Goal: Task Accomplishment & Management: Manage account settings

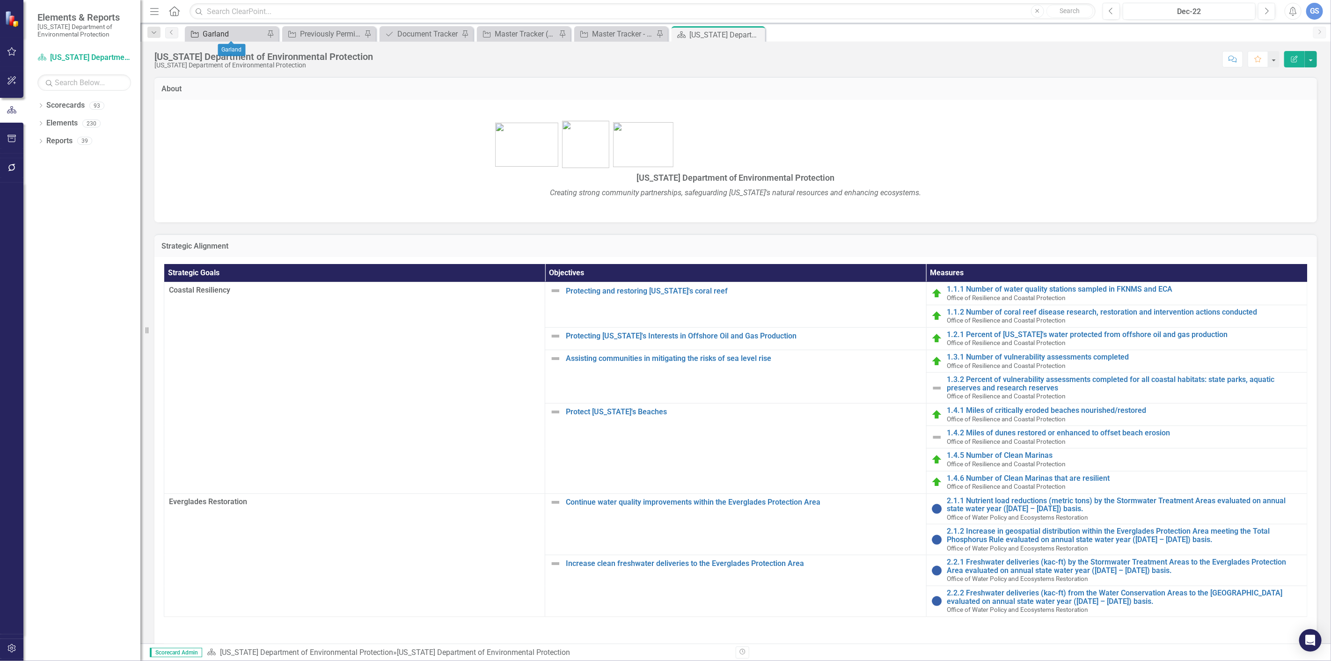
click at [239, 32] on div "Garland" at bounding box center [234, 34] width 62 height 12
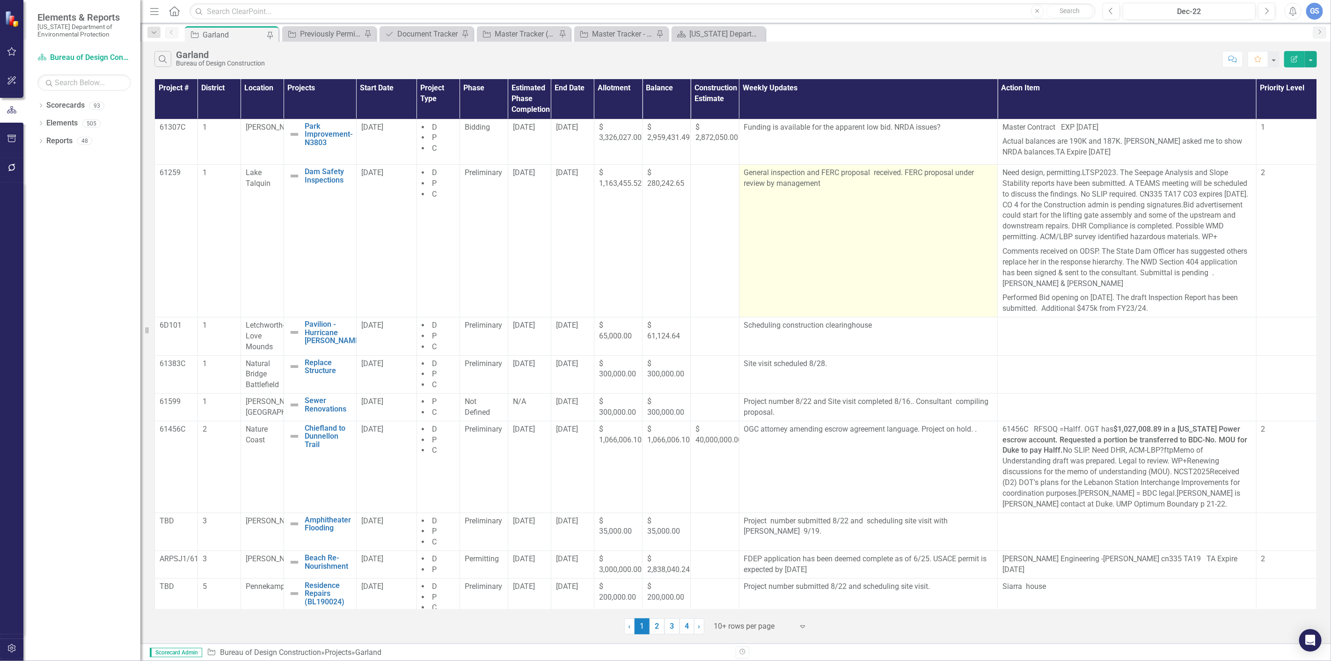
click at [821, 185] on p "General inspection and FERC proposal received. FERC proposal under review by ma…" at bounding box center [868, 178] width 249 height 22
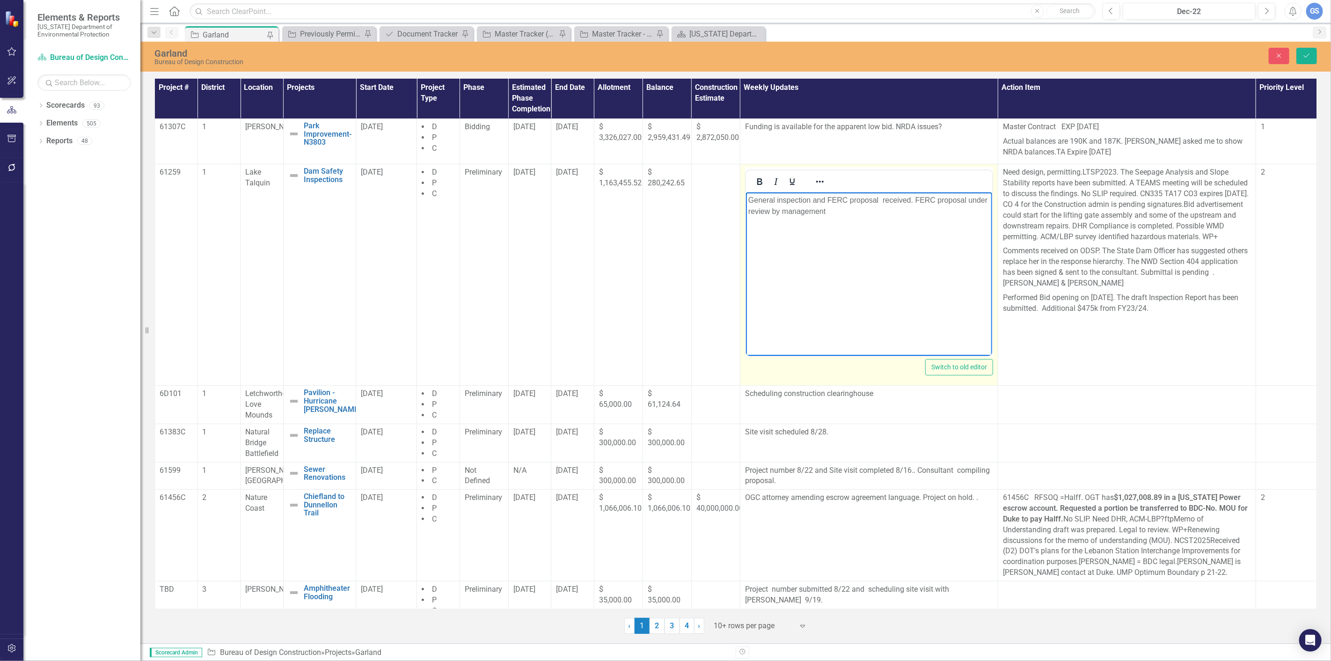
drag, startPoint x: 832, startPoint y: 210, endPoint x: 747, endPoint y: 202, distance: 85.1
click at [748, 202] on p "General inspection and FERC proposal received. FERC proposal under review by ma…" at bounding box center [868, 206] width 241 height 22
click at [748, 201] on p "Rich Text Area. Press ALT-0 for help." at bounding box center [868, 200] width 241 height 11
drag, startPoint x: 837, startPoint y: 202, endPoint x: 843, endPoint y: 204, distance: 5.8
click at [838, 203] on p "FERC proposal TA Clearingouse scheduled" at bounding box center [868, 200] width 241 height 11
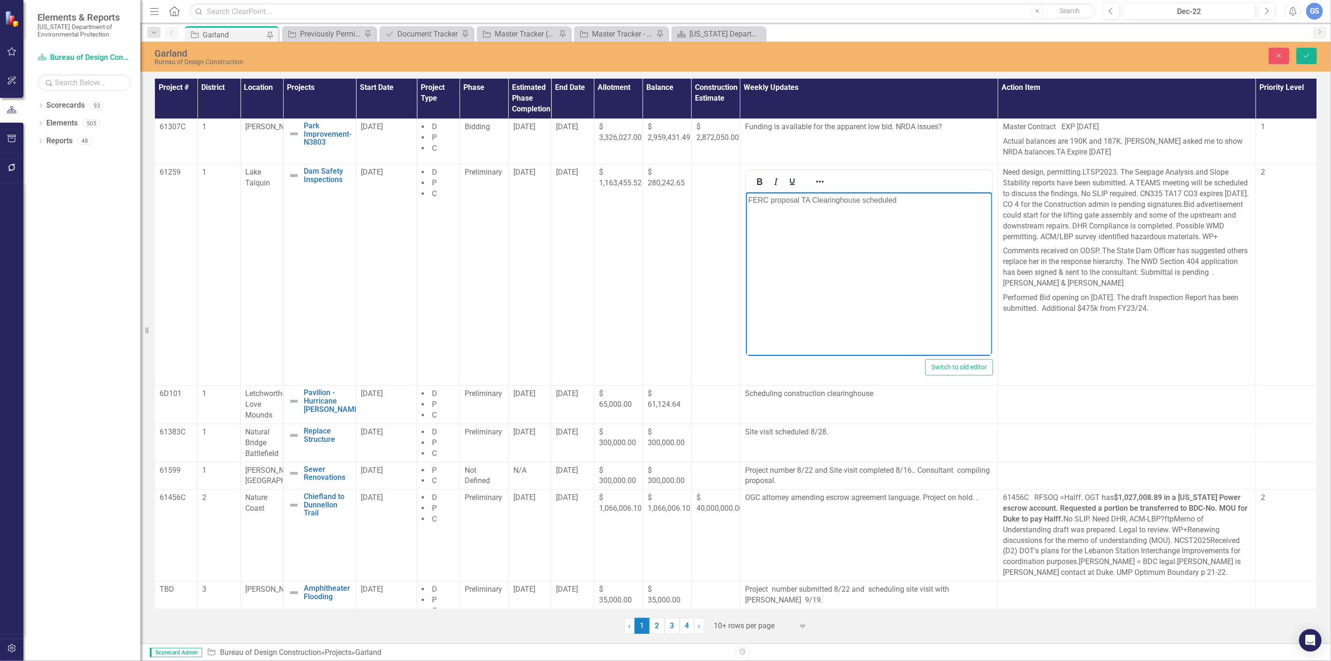
click at [902, 199] on p "FERC proposal TA Clearinghouse scheduled" at bounding box center [868, 200] width 241 height 11
click at [875, 395] on p "Scheduling construction clearinghouse" at bounding box center [869, 393] width 248 height 11
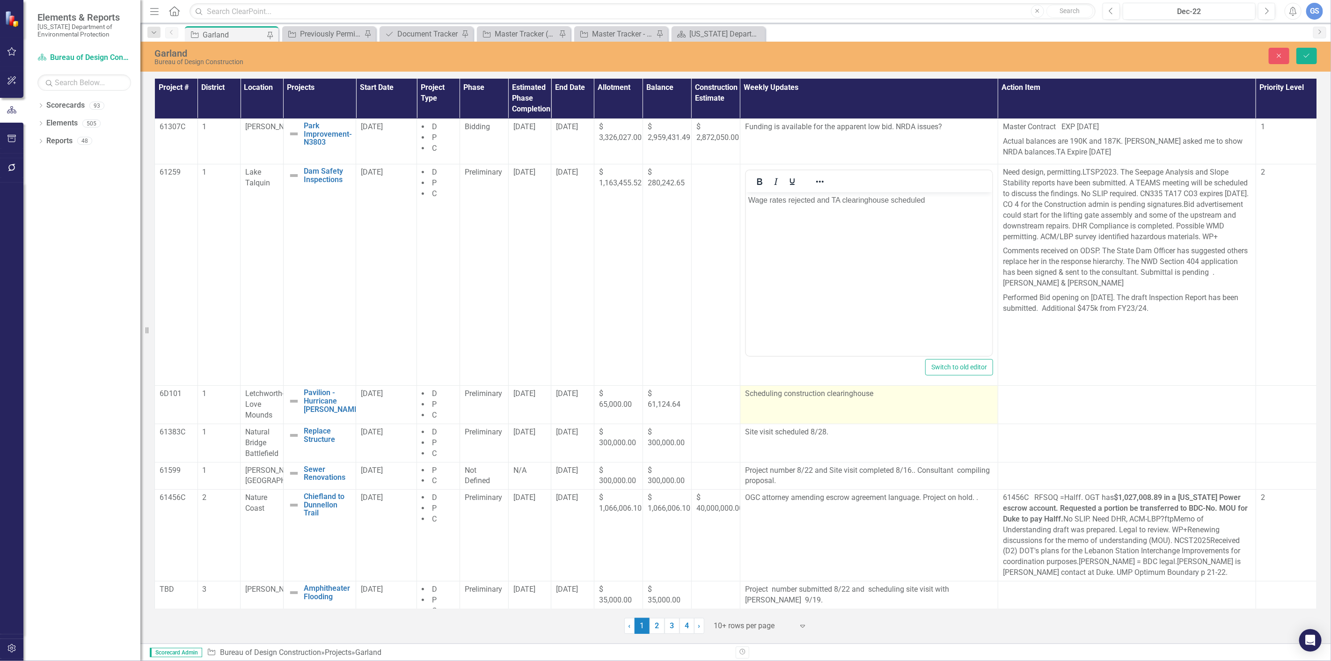
click at [875, 395] on p "Scheduling construction clearinghouse" at bounding box center [869, 393] width 248 height 11
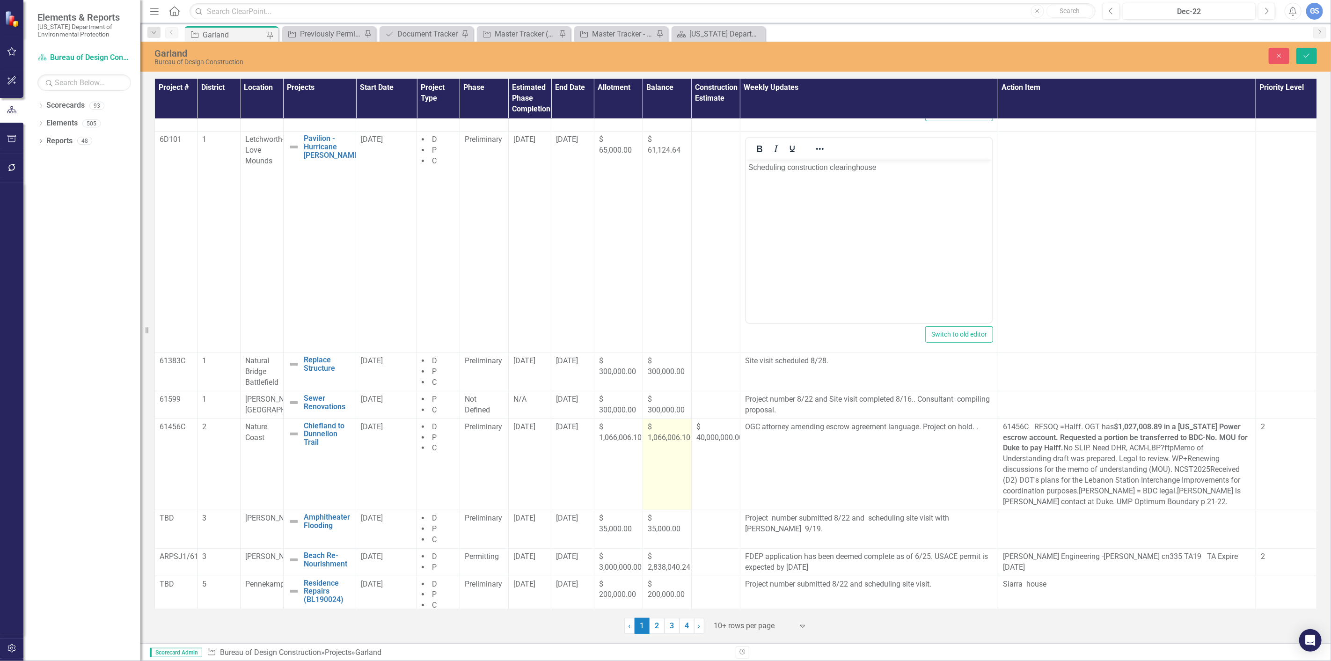
scroll to position [260, 0]
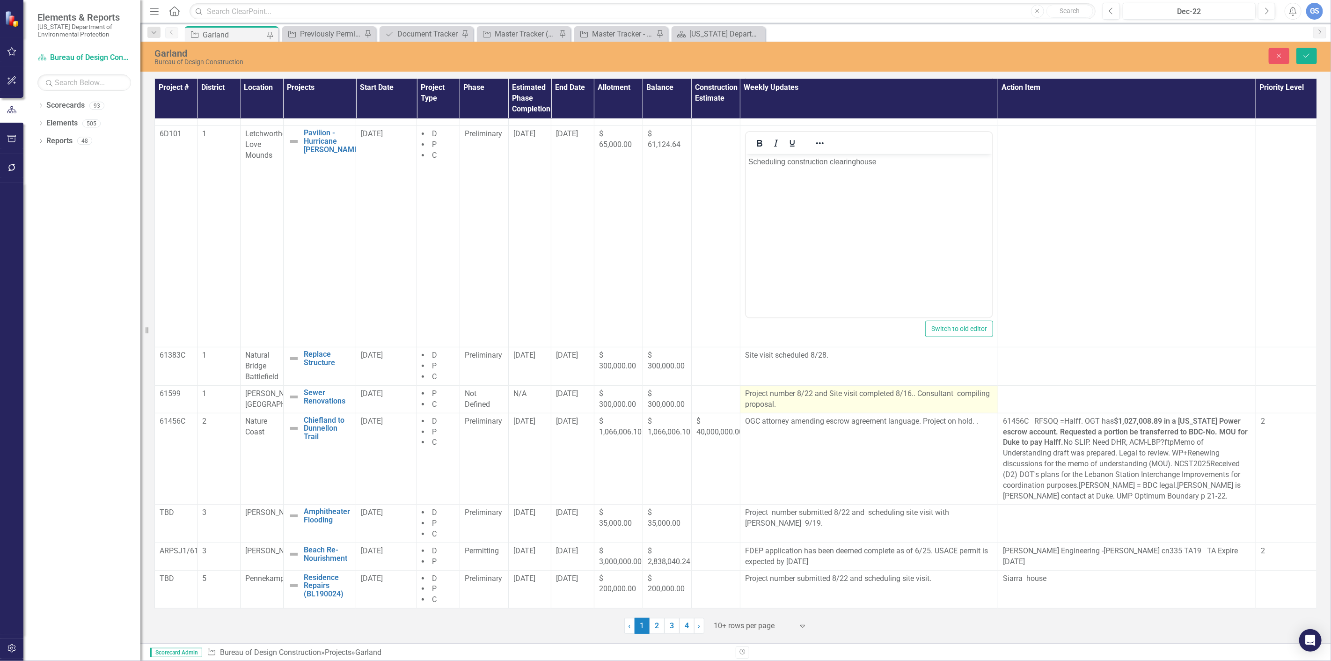
click at [919, 394] on p "Project number 8/22 and Site visit completed 8/16.. Consultant compiling propos…" at bounding box center [869, 399] width 248 height 22
drag, startPoint x: 914, startPoint y: 394, endPoint x: 812, endPoint y: 404, distance: 102.9
click at [813, 406] on p "Project number 8/22 and Site visit completed 8/16.. Consultant compiling propos…" at bounding box center [869, 399] width 248 height 22
click at [886, 400] on p "Project number 8/22 and Site visit completed 8/16.. Consultant compiling propos…" at bounding box center [869, 399] width 248 height 22
click at [778, 401] on p "Project number 8/22 and Site visit completed 8/16.. Consultant compiling propos…" at bounding box center [869, 399] width 248 height 22
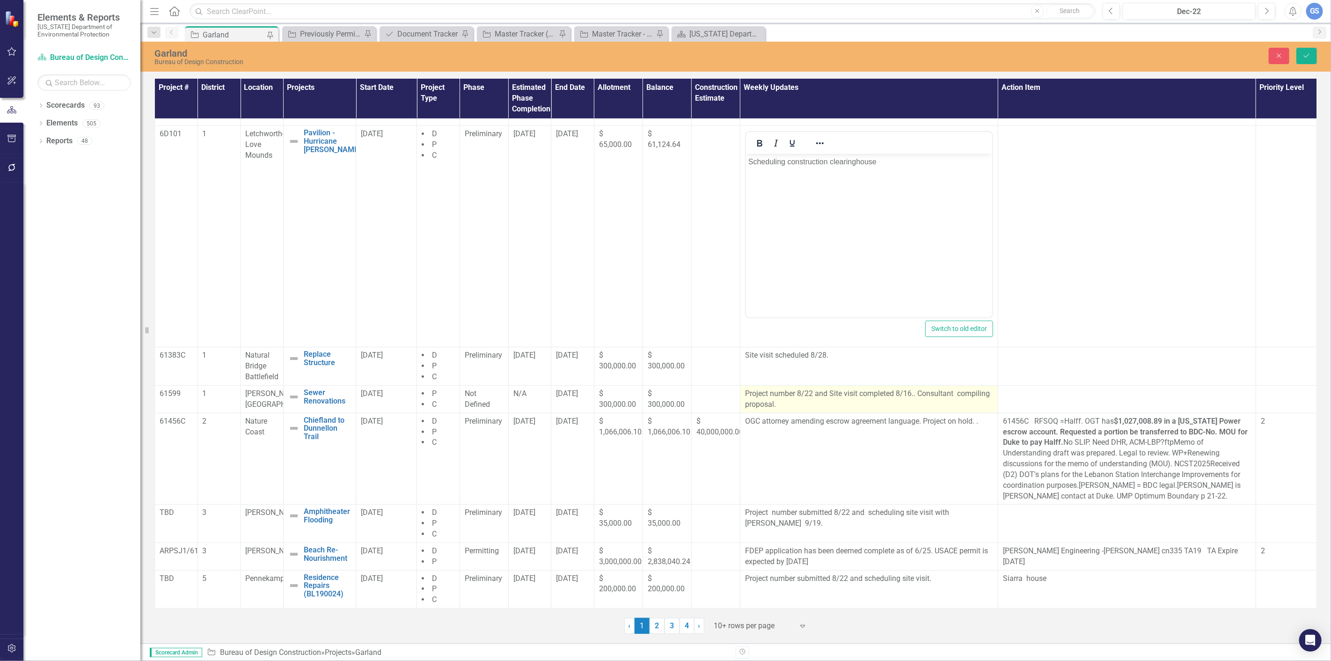
click at [777, 403] on p "Project number 8/22 and Site visit completed 8/16.. Consultant compiling propos…" at bounding box center [869, 399] width 248 height 22
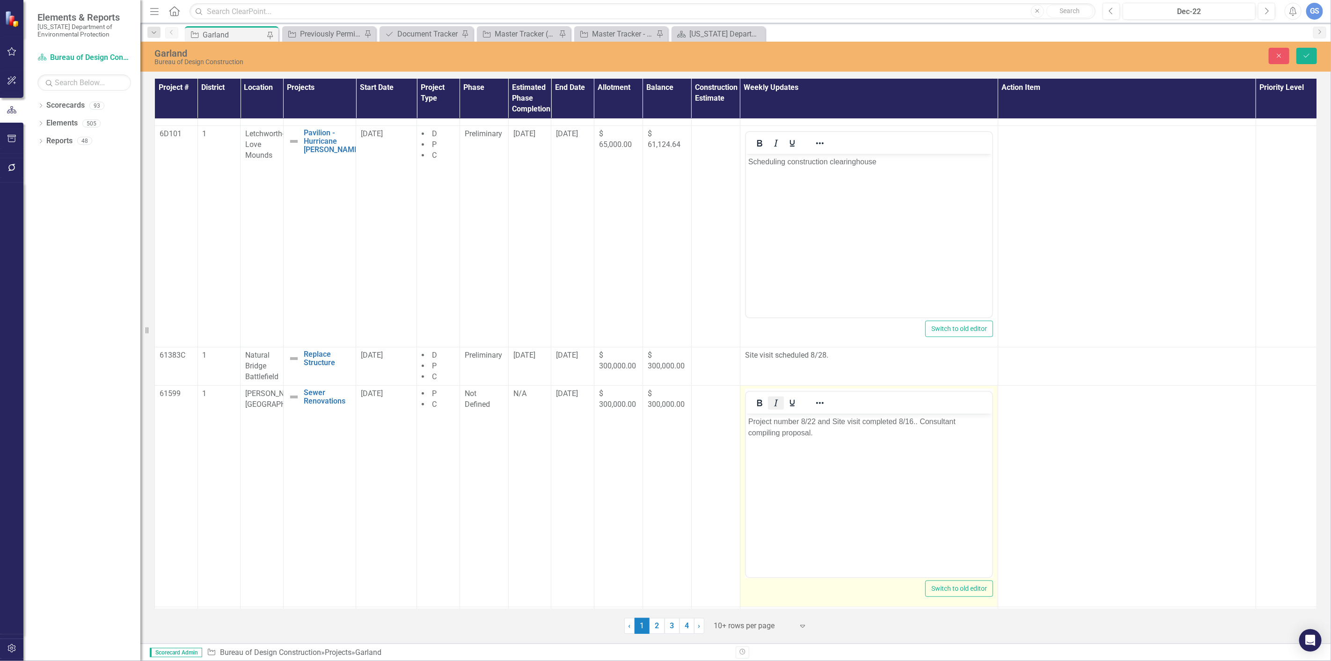
scroll to position [0, 0]
click at [821, 434] on p "Project number 8/22 and Site visit completed 8/16.. Consultant compiling propos…" at bounding box center [868, 426] width 241 height 22
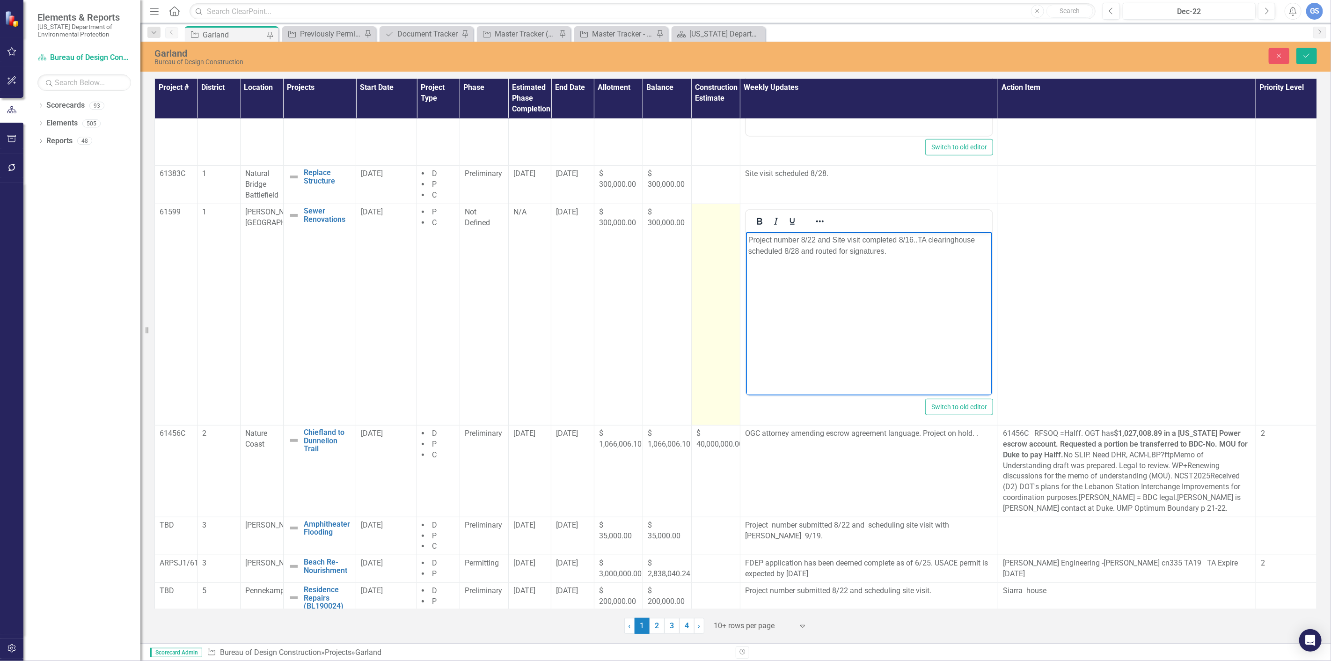
scroll to position [492, 0]
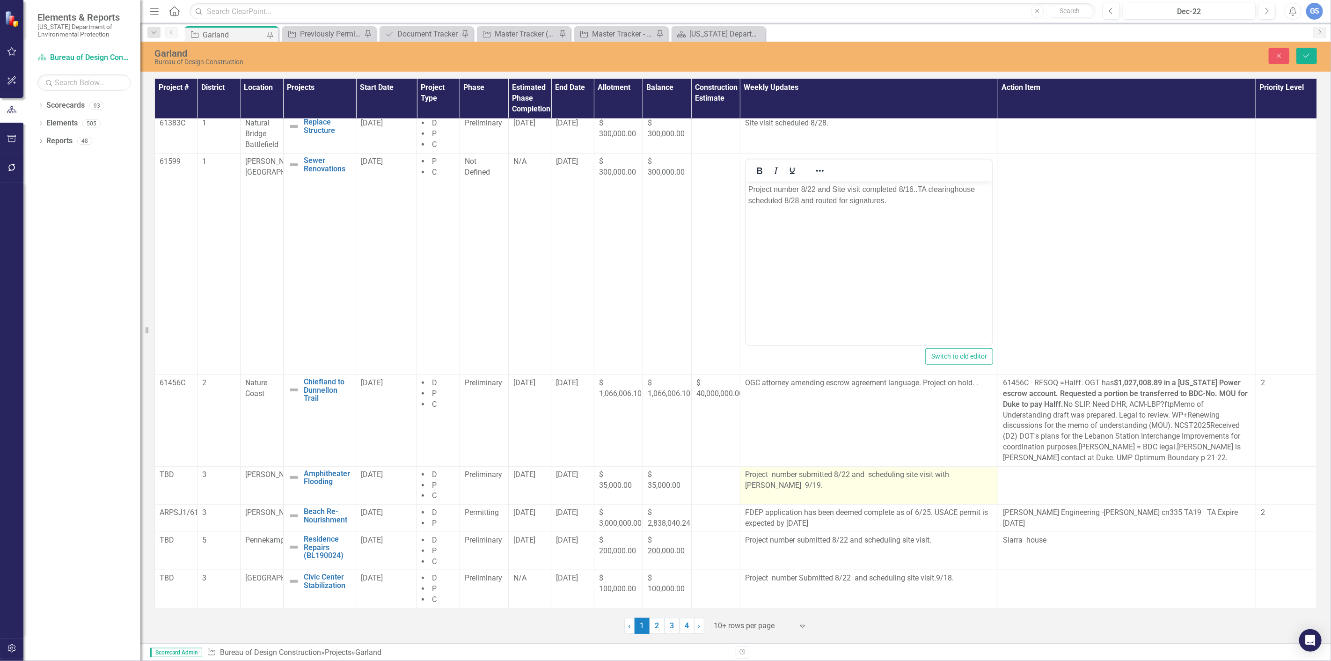
click at [846, 473] on p "Project number submitted 8/22 and scheduling site visit with [PERSON_NAME] 9/19." at bounding box center [869, 480] width 248 height 22
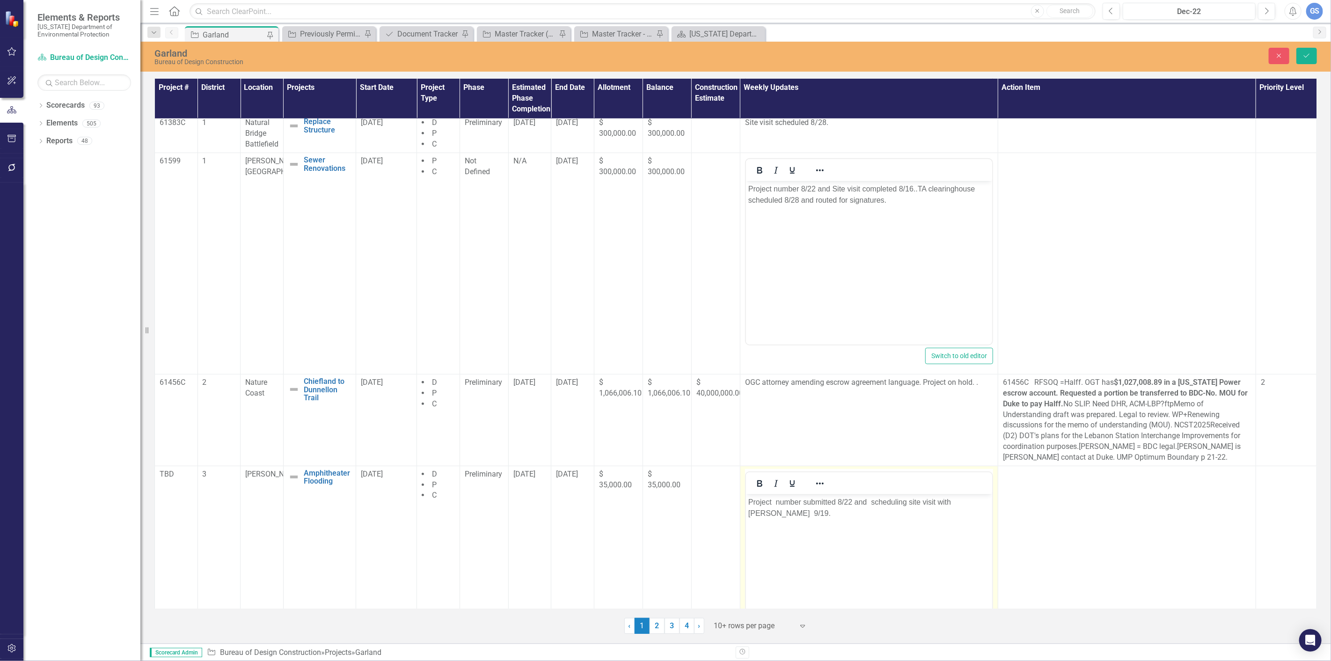
scroll to position [0, 0]
click at [850, 501] on p "Project number submitted 8/22 and scheduling site visit with [PERSON_NAME] 9/19." at bounding box center [868, 507] width 241 height 22
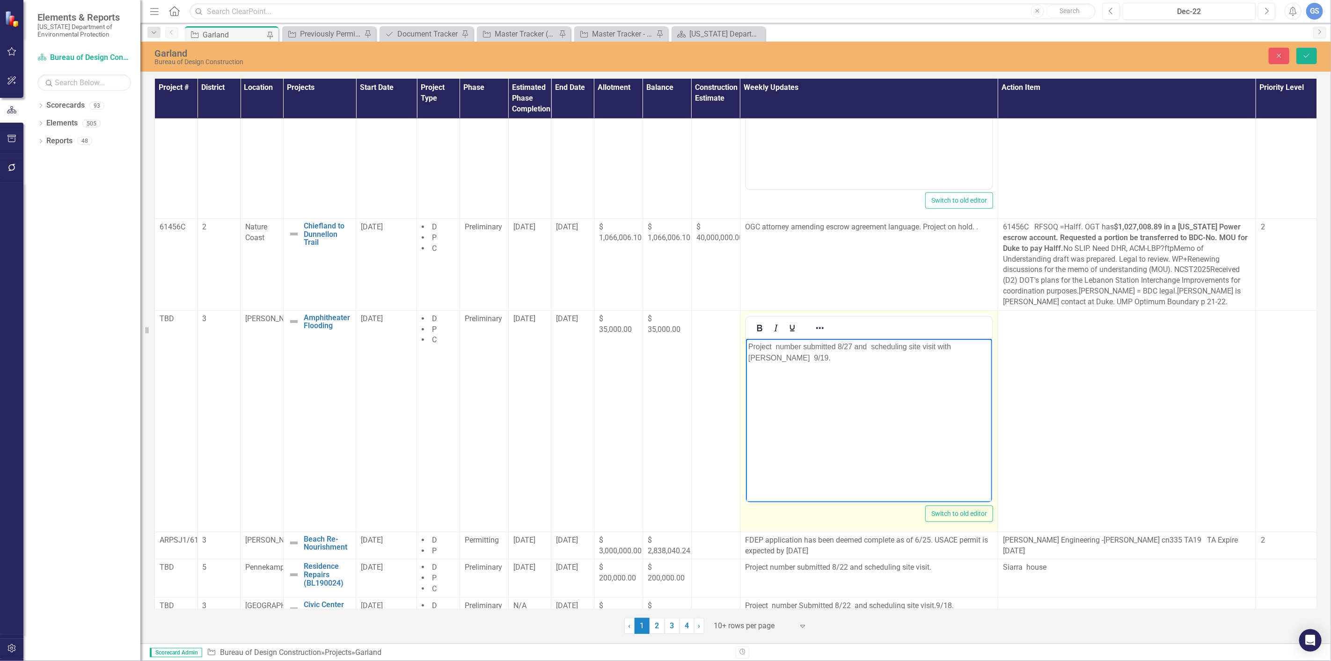
scroll to position [648, 0]
click at [1302, 50] on button "Save" at bounding box center [1306, 56] width 21 height 16
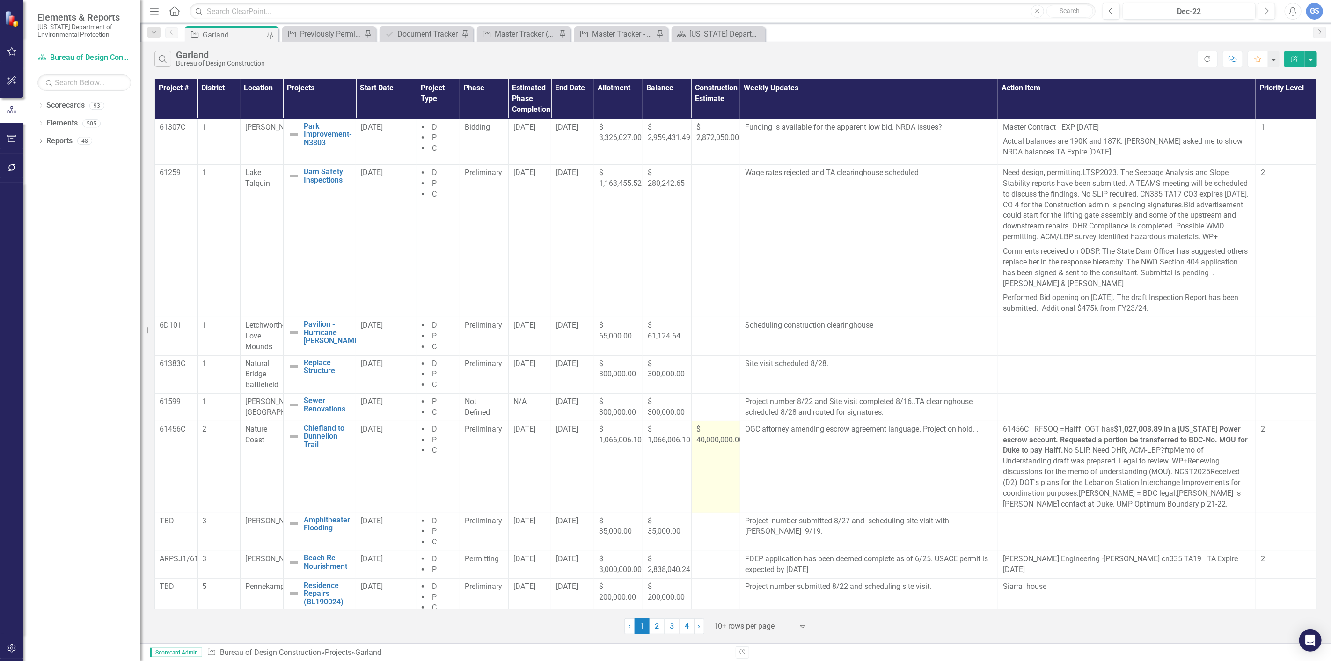
scroll to position [57, 0]
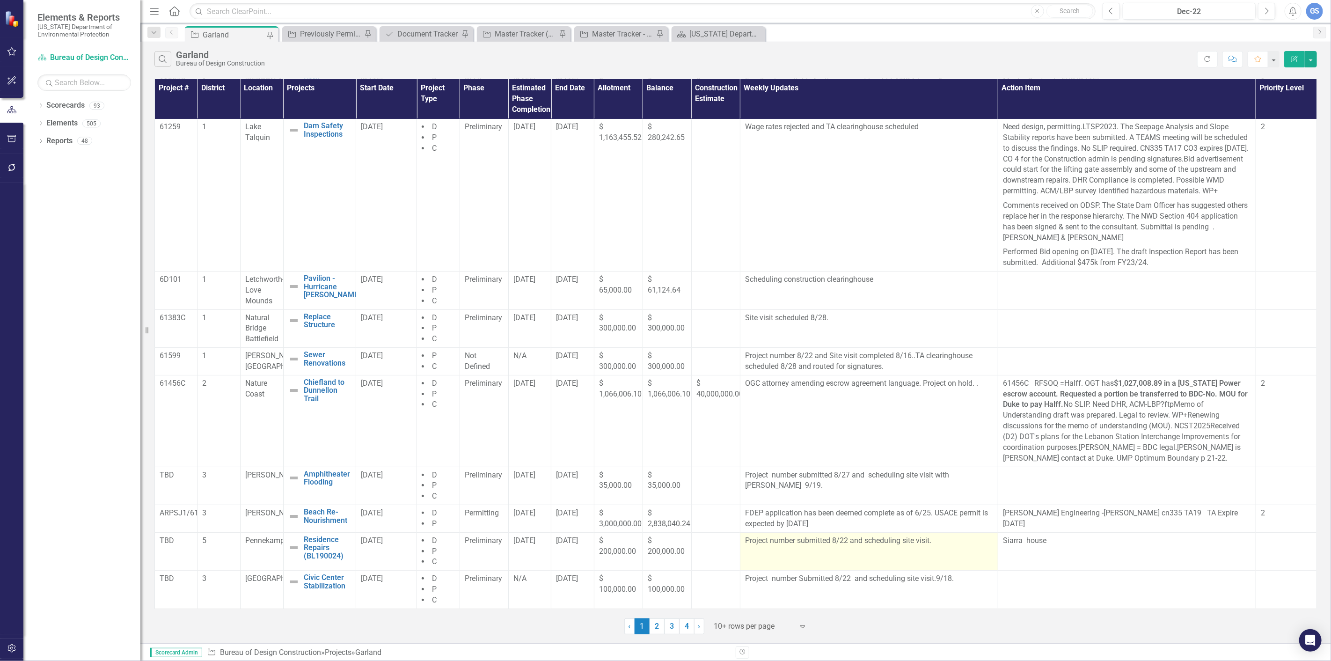
click at [846, 541] on p "Project number submitted 8/22 and scheduling site visit." at bounding box center [869, 540] width 248 height 11
click at [843, 543] on p "Project number submitted 8/22 and scheduling site visit." at bounding box center [869, 540] width 248 height 11
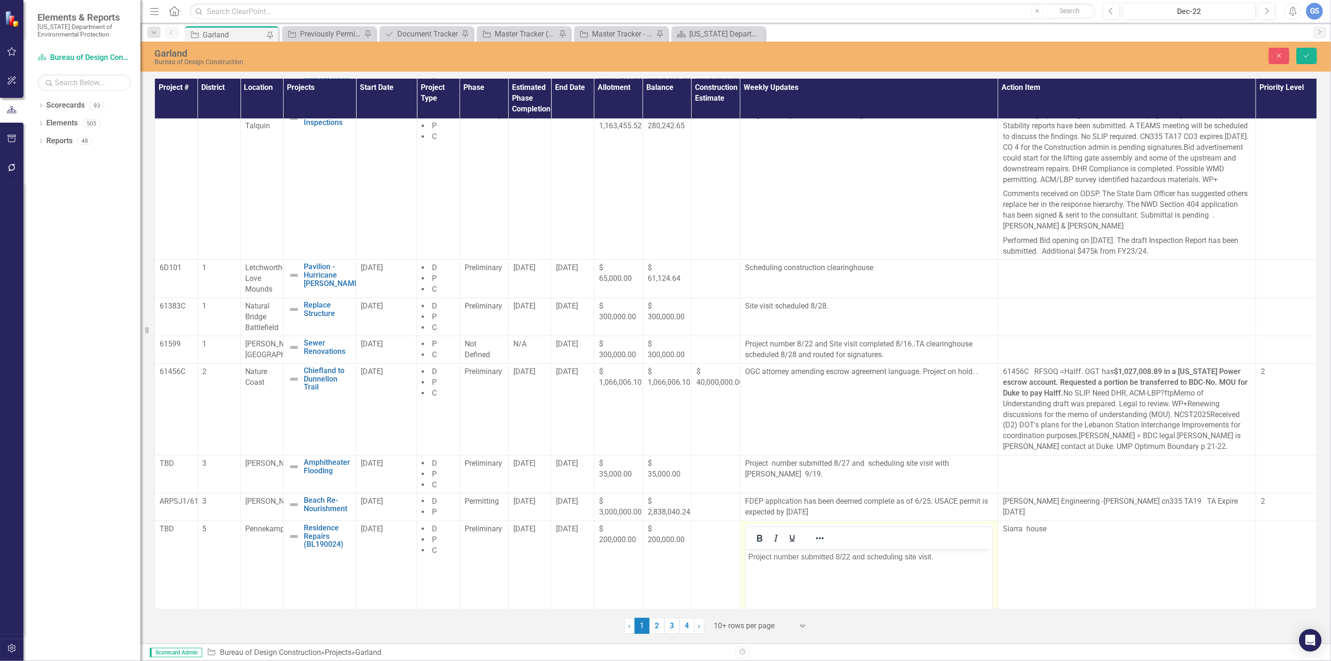
scroll to position [0, 0]
click at [851, 556] on p "Project number submitted 8/22 and scheduling site visit." at bounding box center [868, 556] width 241 height 11
click at [937, 556] on p "Project number submitted 8/27 and scheduling site visit." at bounding box center [868, 556] width 241 height 11
click at [941, 556] on p "Project number submitted 8/27 and scheduling site visit." at bounding box center [868, 556] width 241 height 11
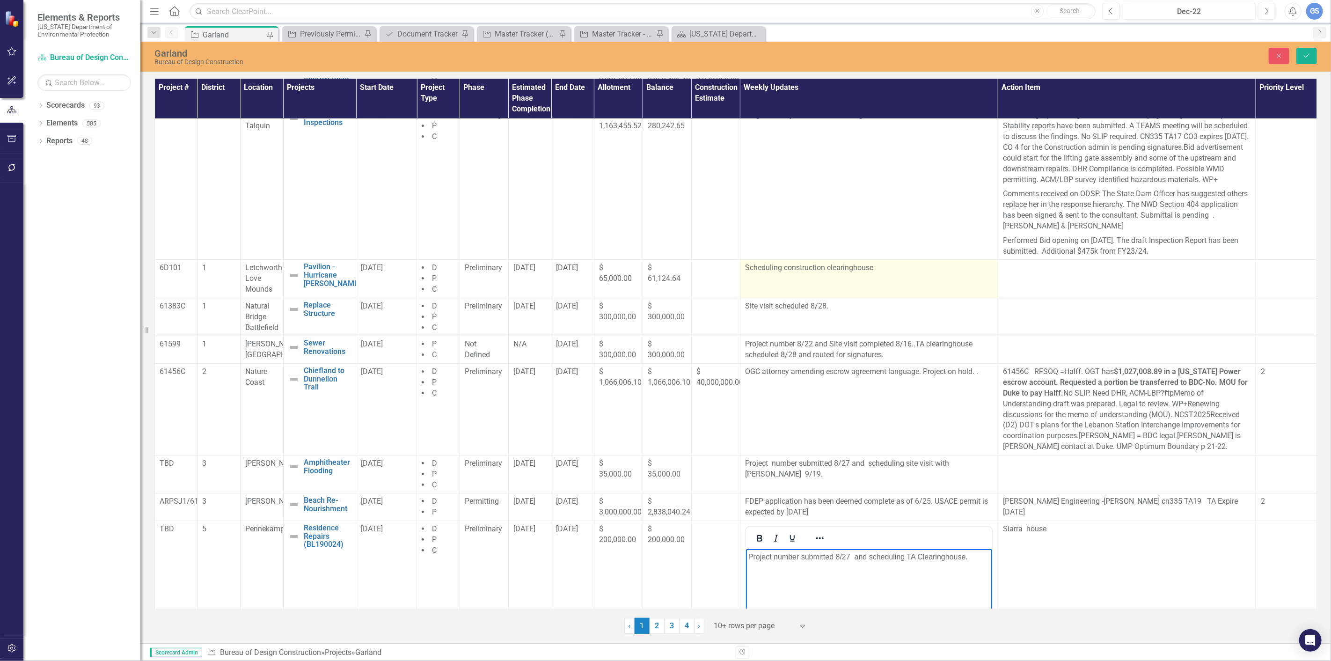
scroll to position [109, 0]
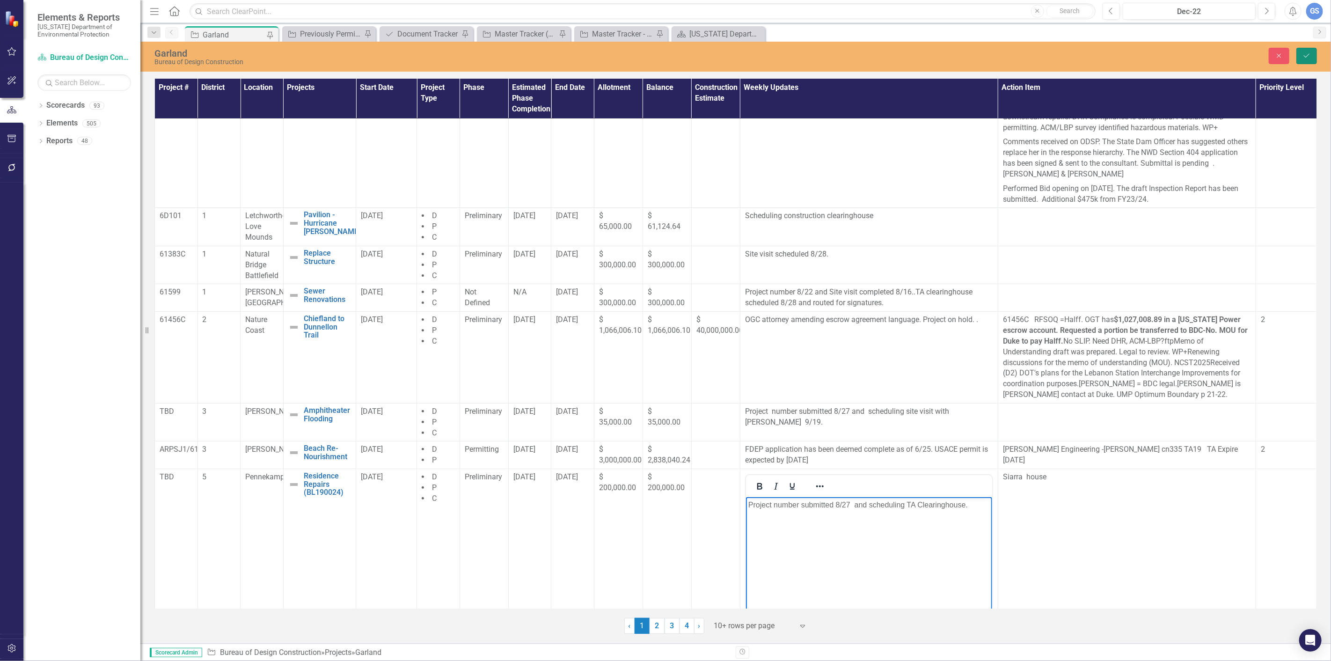
click at [1306, 54] on icon "Save" at bounding box center [1306, 55] width 8 height 7
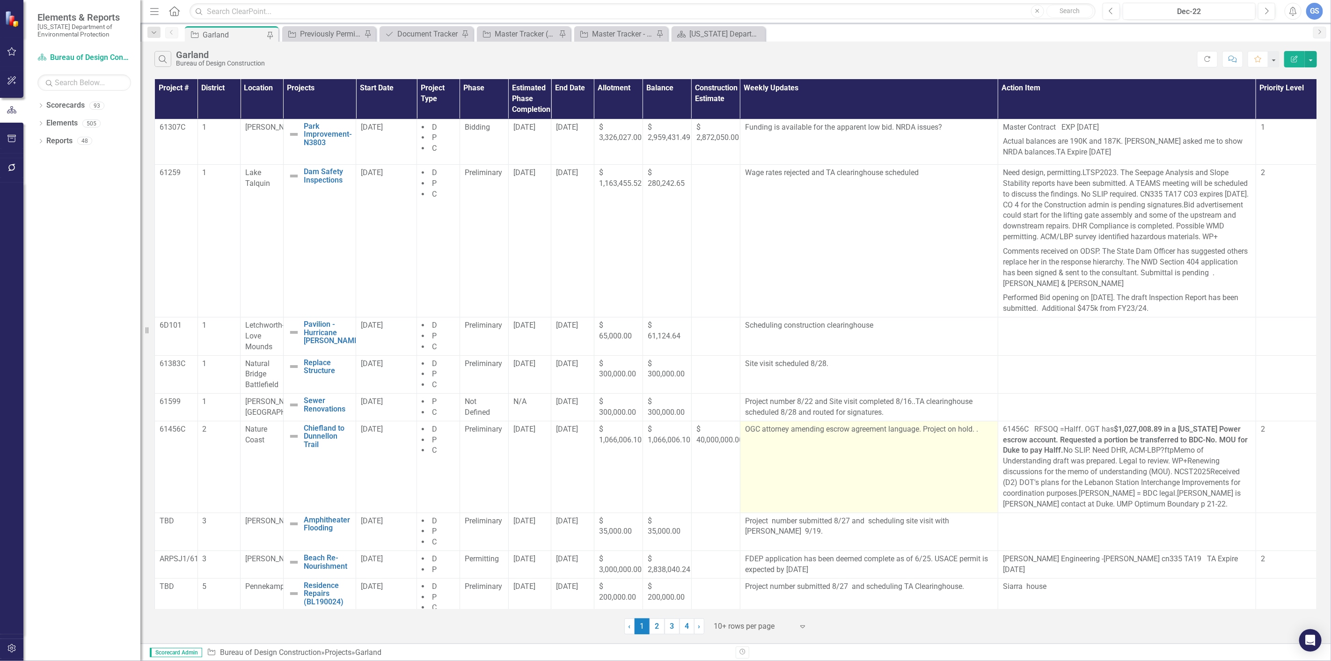
scroll to position [57, 0]
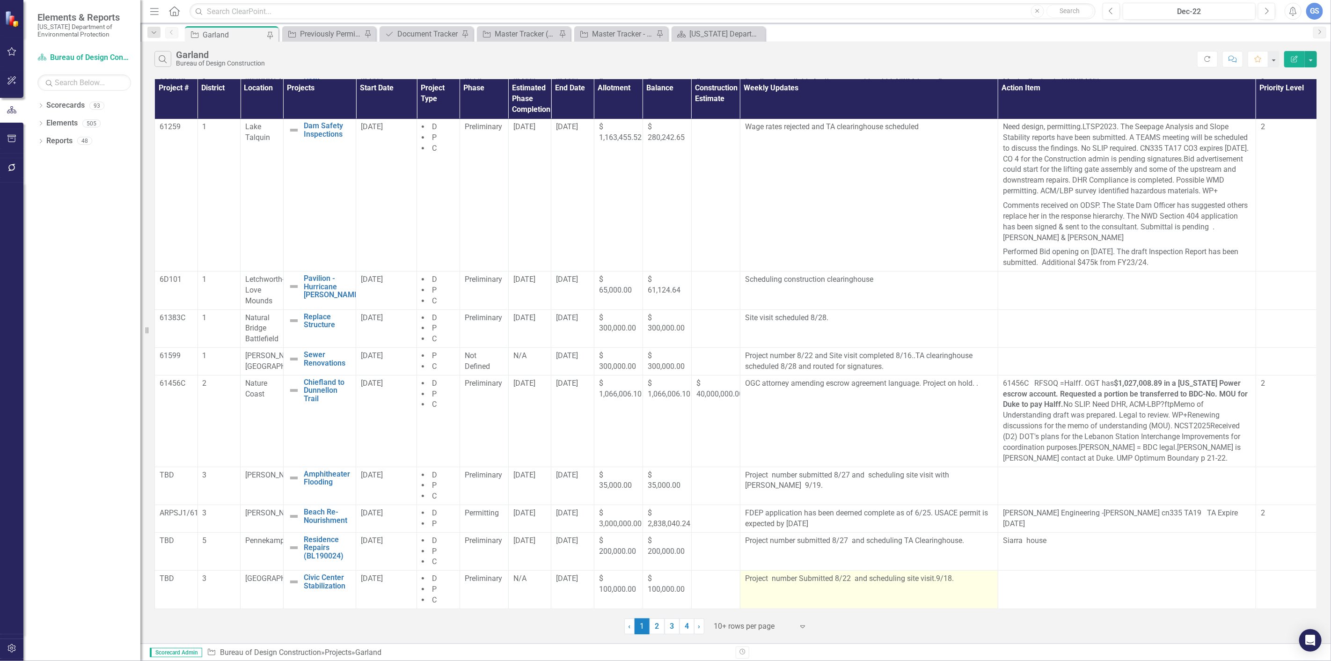
click at [844, 581] on p "Project number Submitted 8/22 and scheduling site visit.9/18." at bounding box center [869, 578] width 248 height 11
click at [848, 577] on p "Project number Submitted 8/22 and scheduling site visit.9/18." at bounding box center [869, 578] width 248 height 11
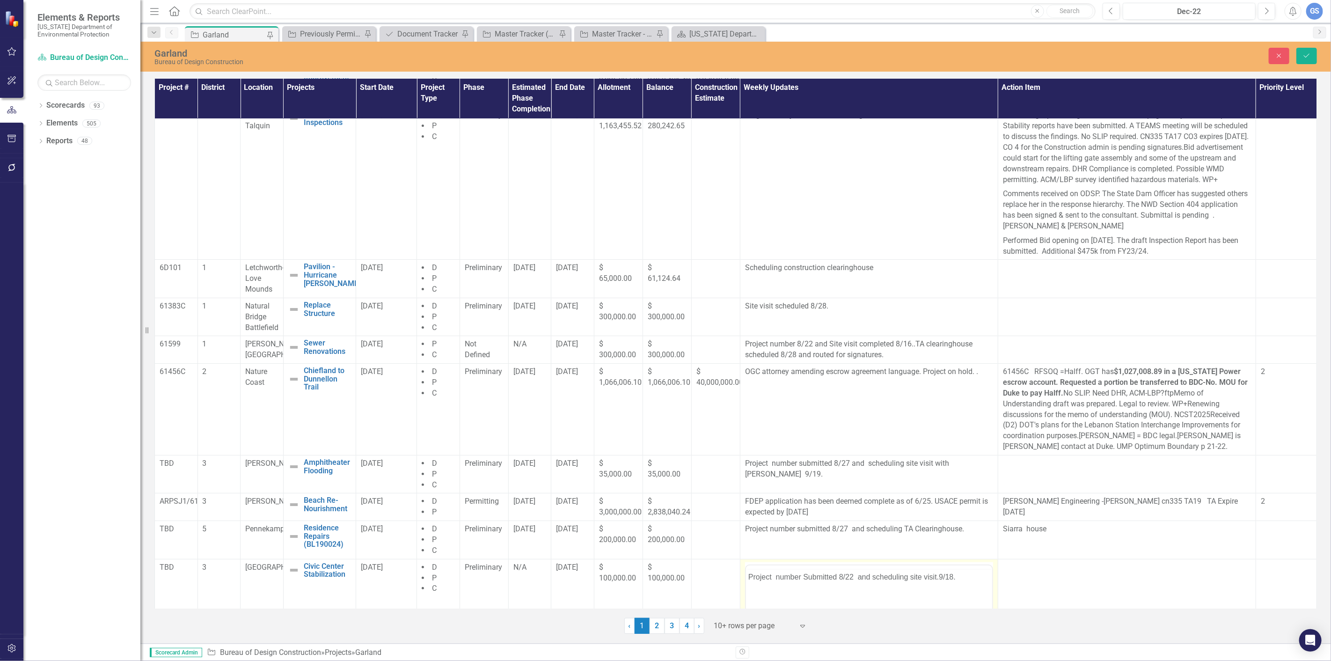
scroll to position [0, 0]
click at [852, 595] on p "Project number Submitted 8/22 and scheduling site visit.9/18." at bounding box center [868, 594] width 241 height 11
click at [953, 593] on p "Project number Submitted 8/27 and scheduling site visit.9/18." at bounding box center [868, 593] width 241 height 11
click at [956, 591] on p "Project number Submitted 8/27 and scheduling site visit.9/18." at bounding box center [868, 593] width 241 height 11
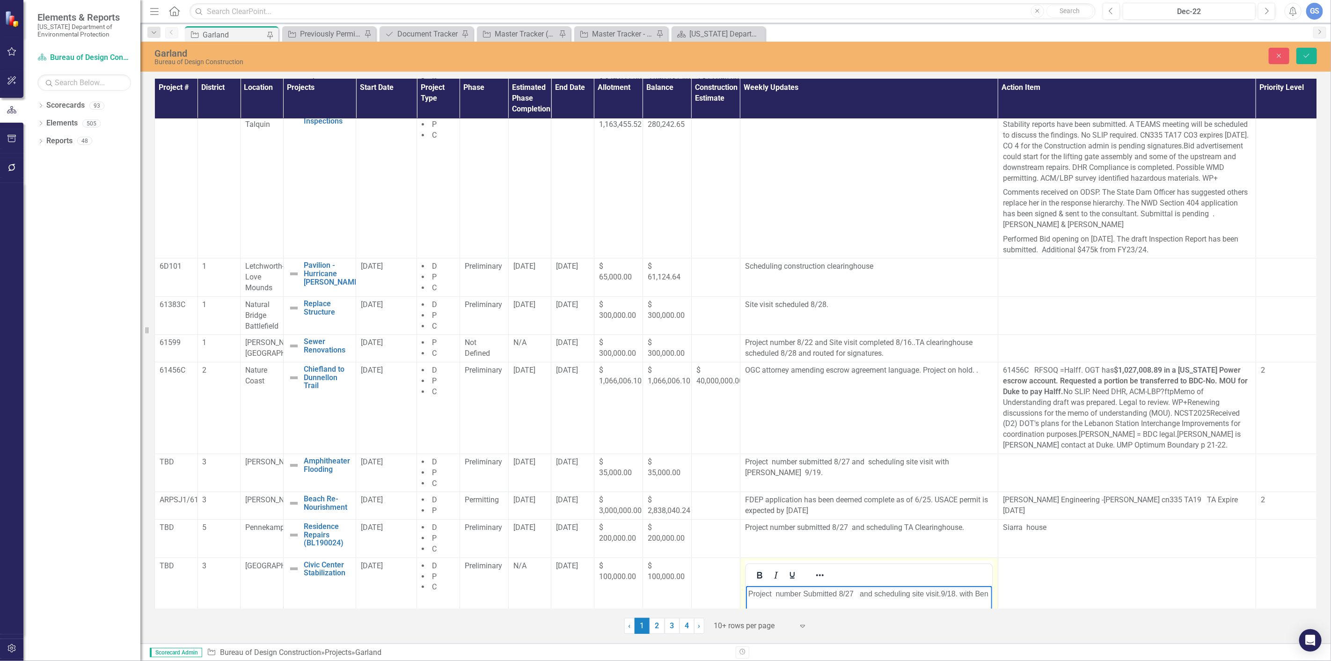
scroll to position [70, 0]
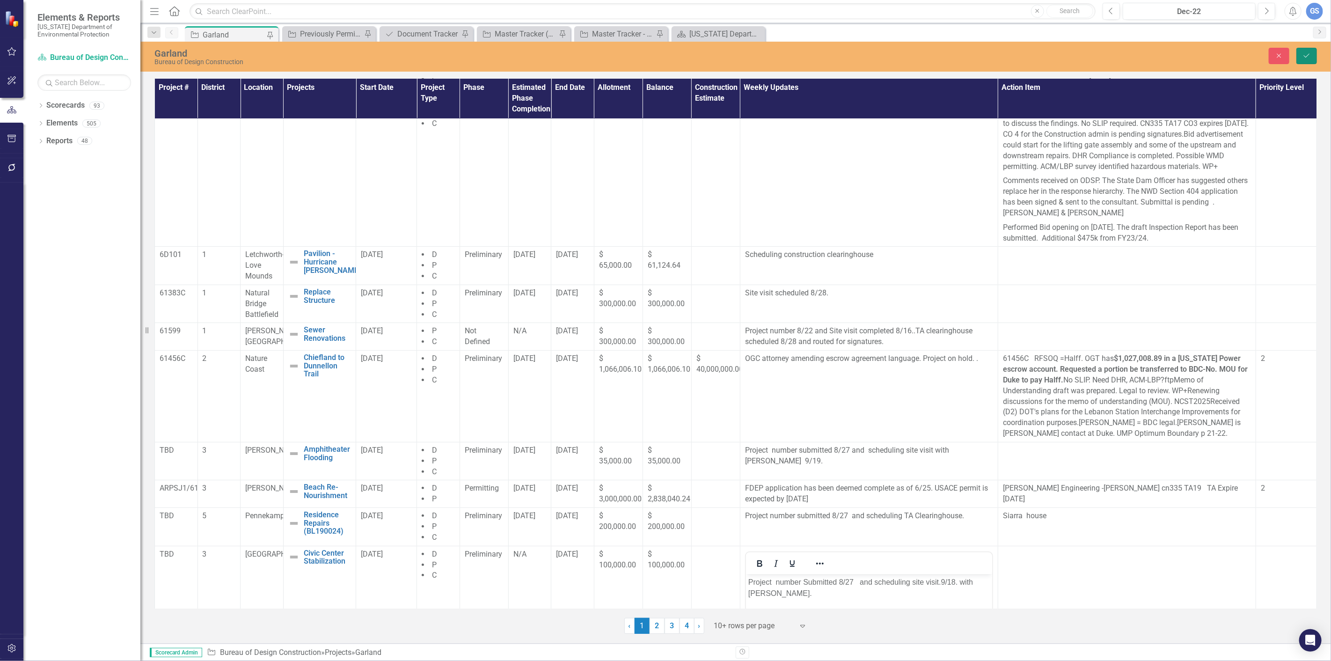
click at [1301, 58] on button "Save" at bounding box center [1306, 56] width 21 height 16
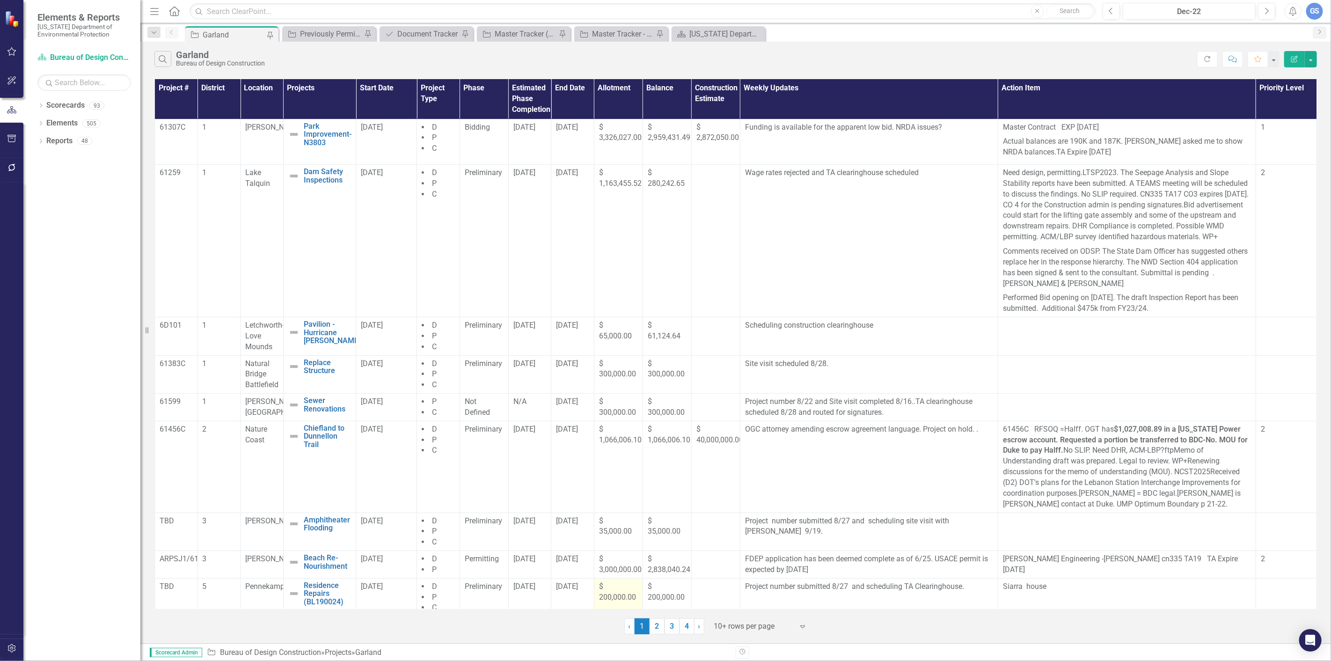
scroll to position [57, 0]
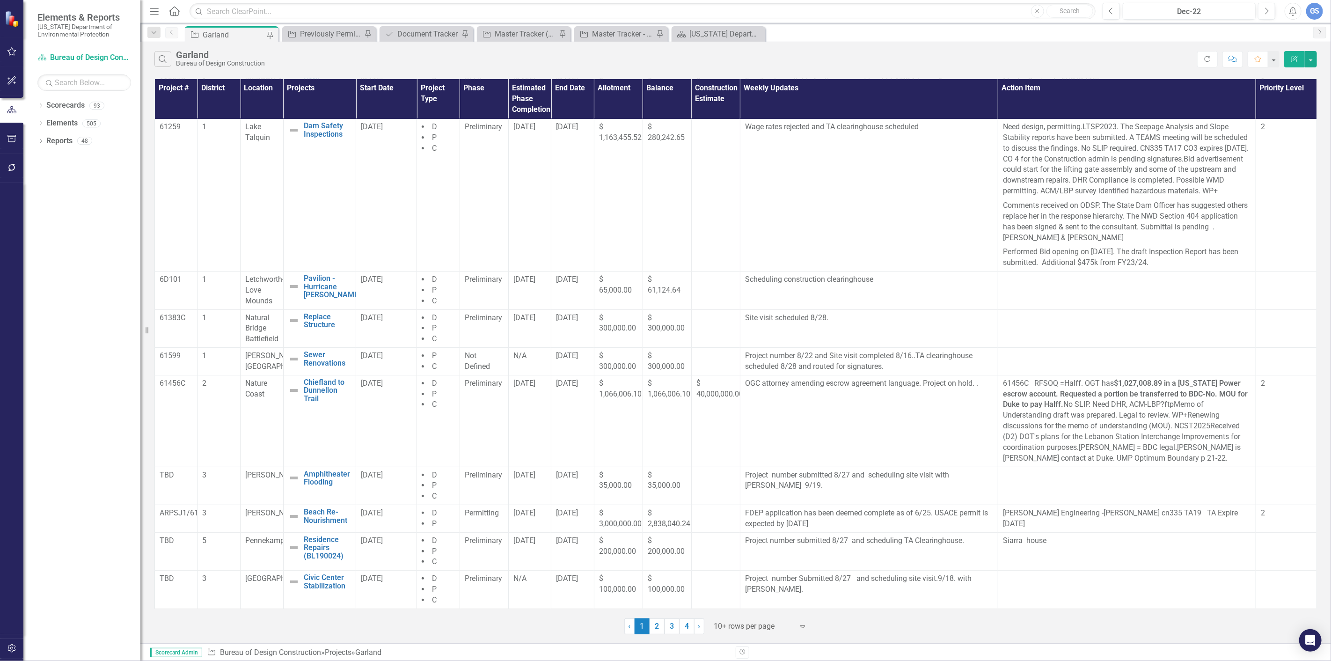
click at [653, 624] on link "2" at bounding box center [656, 626] width 15 height 16
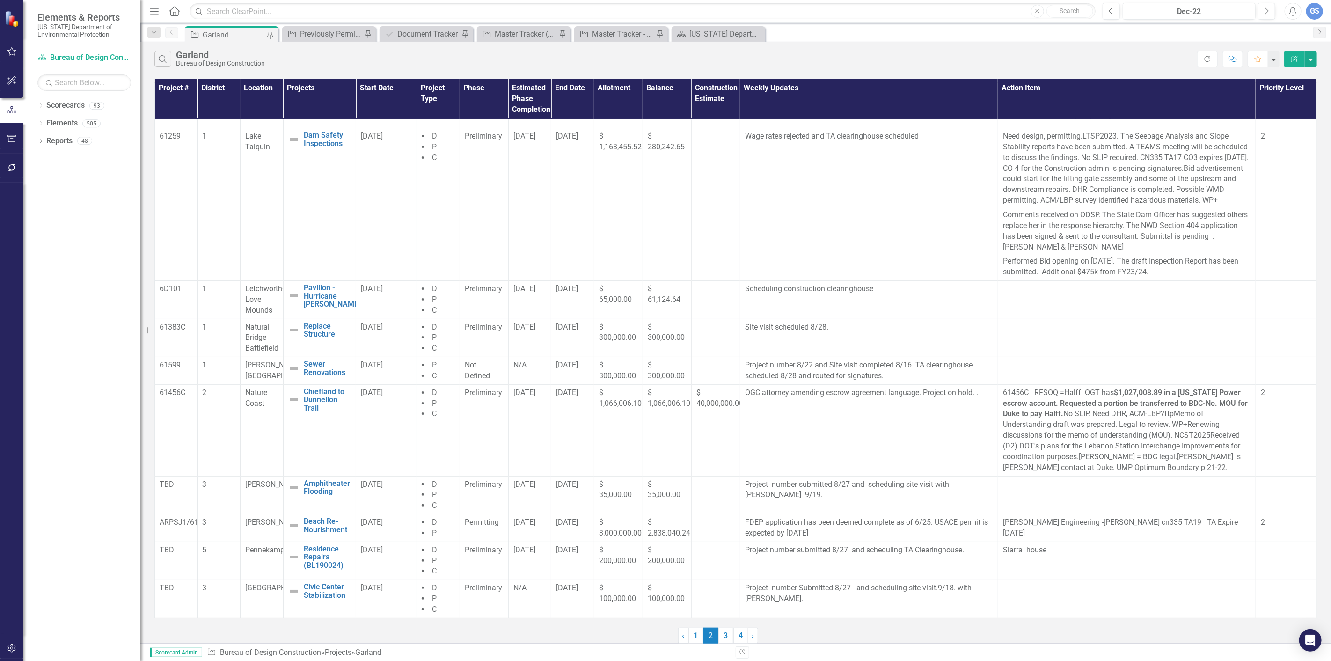
scroll to position [0, 0]
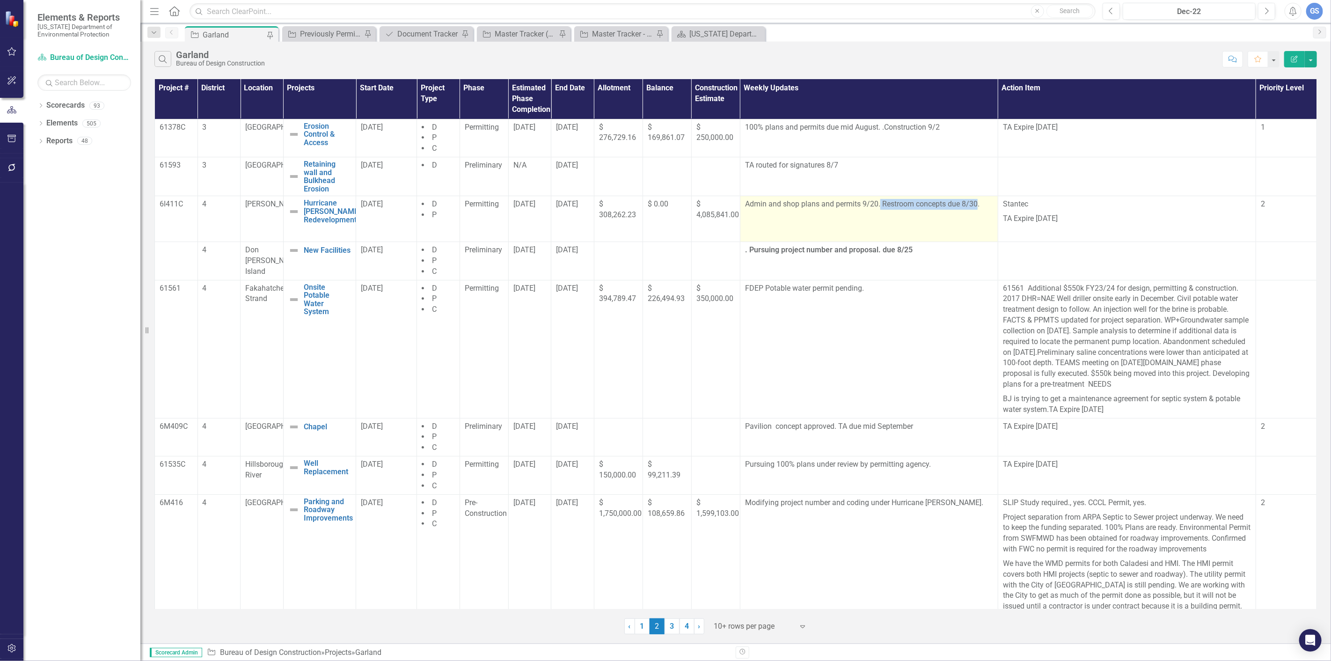
drag, startPoint x: 974, startPoint y: 202, endPoint x: 877, endPoint y: 209, distance: 97.6
click at [877, 209] on p "Admin and shop plans and permits 9/20. Restroom concepts due 8/30." at bounding box center [869, 205] width 248 height 13
click at [903, 203] on p "Admin and shop plans and permits 9/20. Restroom concepts due 8/30." at bounding box center [869, 205] width 248 height 13
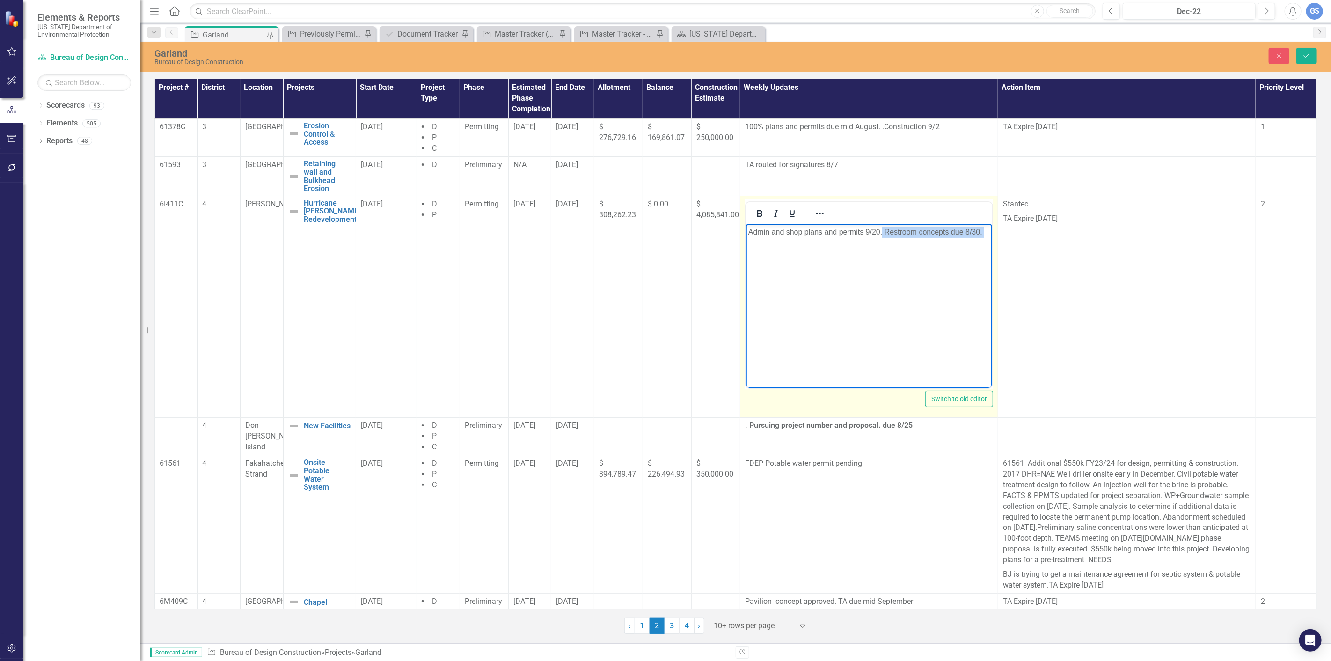
drag, startPoint x: 882, startPoint y: 232, endPoint x: 974, endPoint y: 240, distance: 91.6
click at [974, 240] on body "Admin and shop plans and permits 9/20. Restroom concepts due 8/30." at bounding box center [868, 294] width 246 height 140
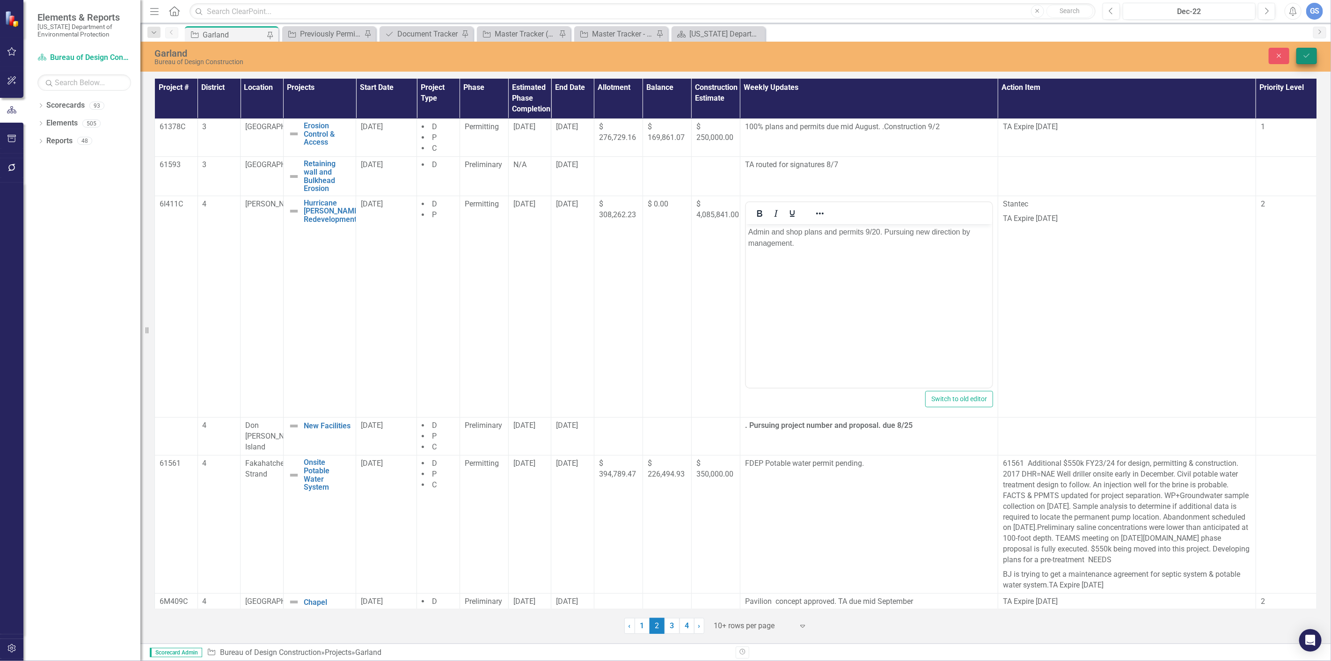
click at [1315, 54] on button "Save" at bounding box center [1306, 56] width 21 height 16
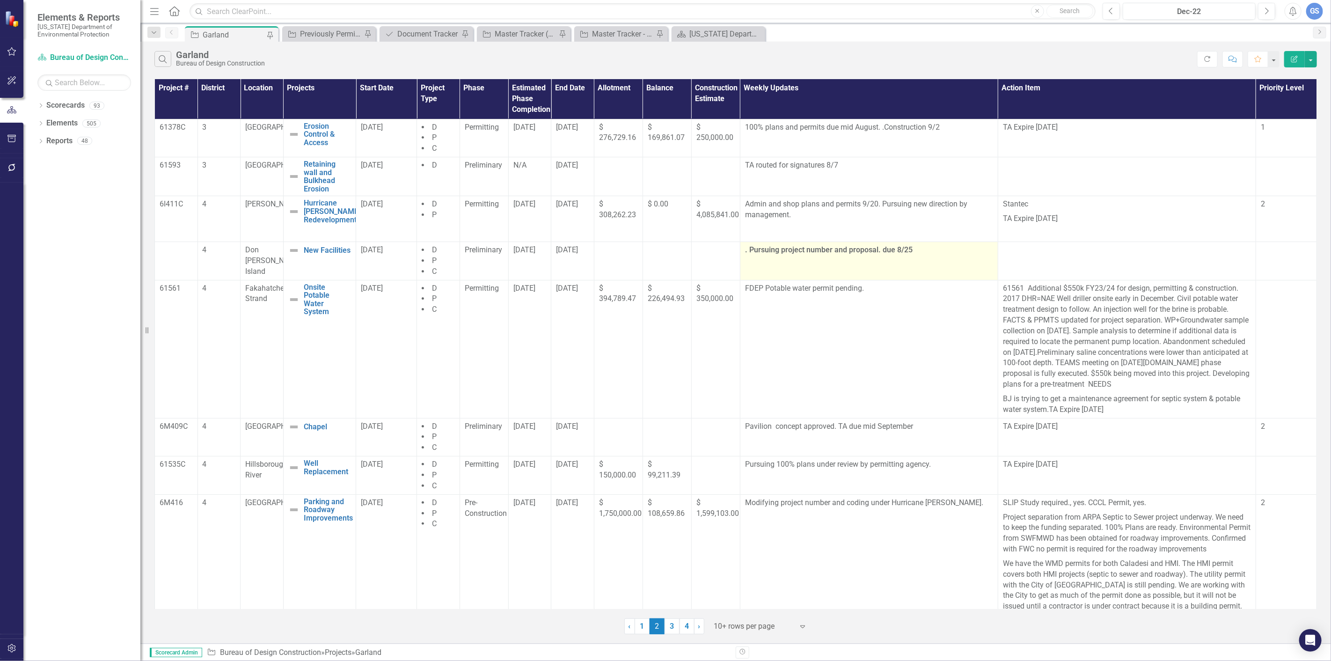
click at [906, 250] on strong ". Pursuing project number and proposal. due 8/25" at bounding box center [828, 249] width 167 height 9
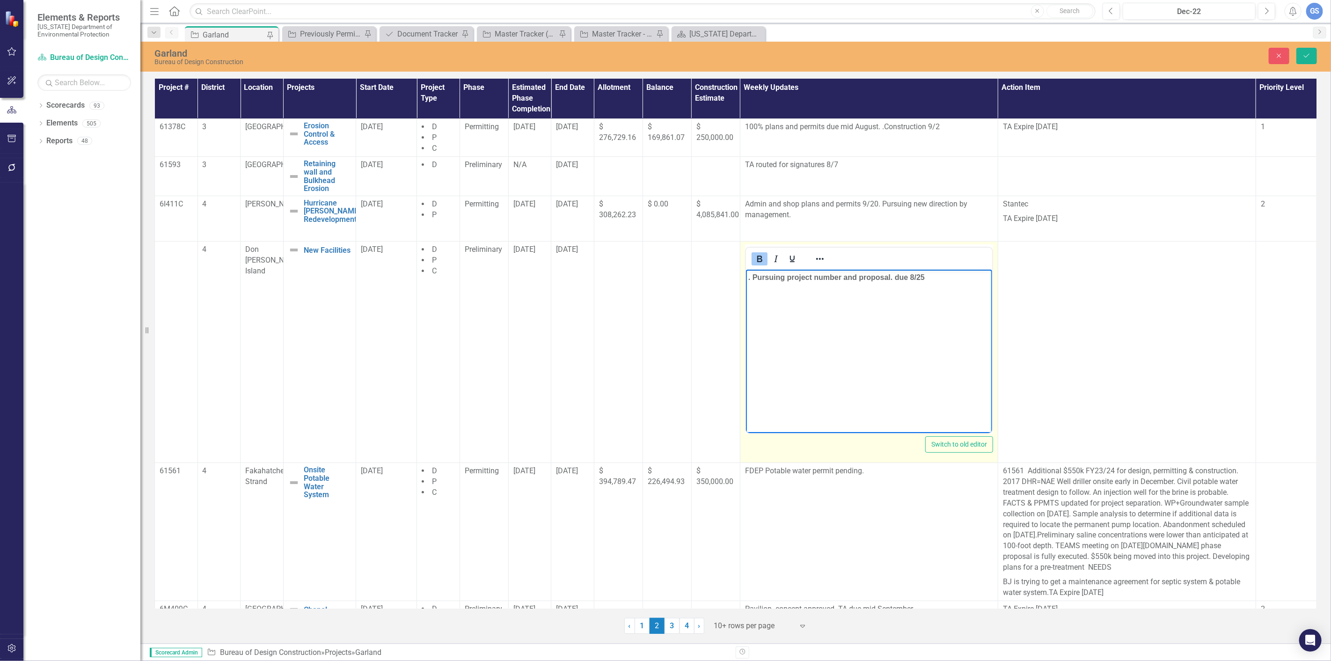
click at [923, 277] on strong ". Pursuing project number and proposal. due 8/25" at bounding box center [836, 277] width 176 height 8
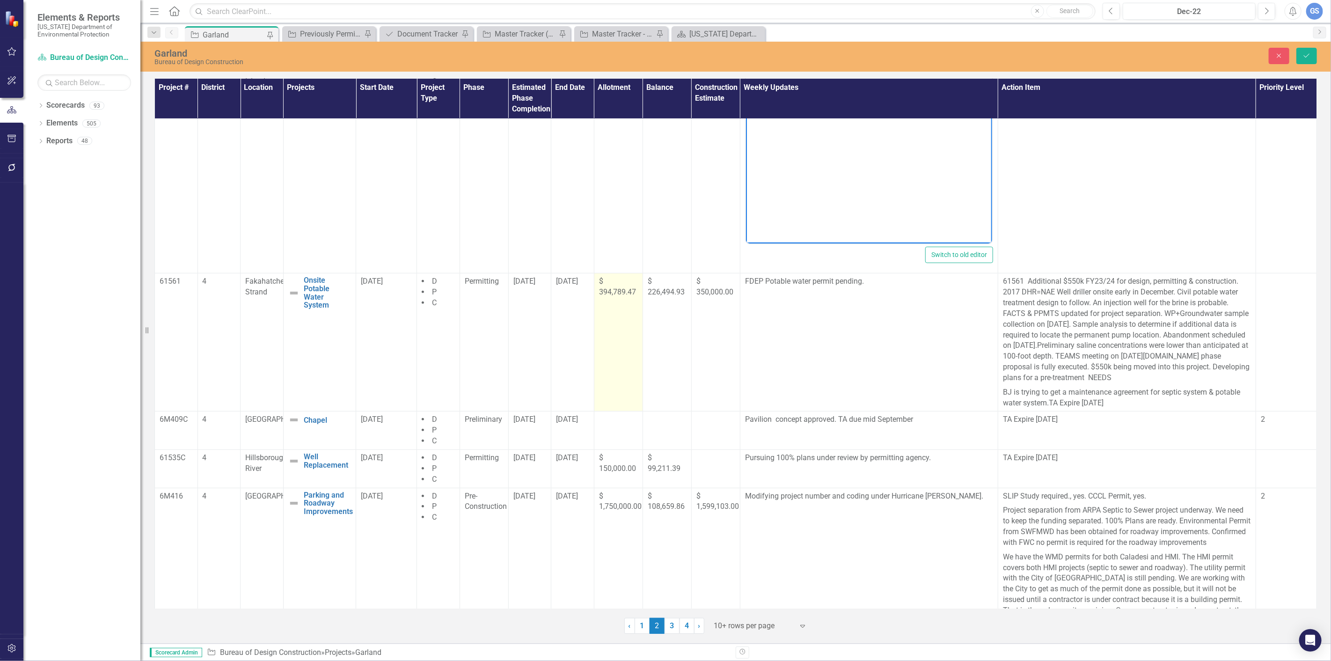
scroll to position [208, 0]
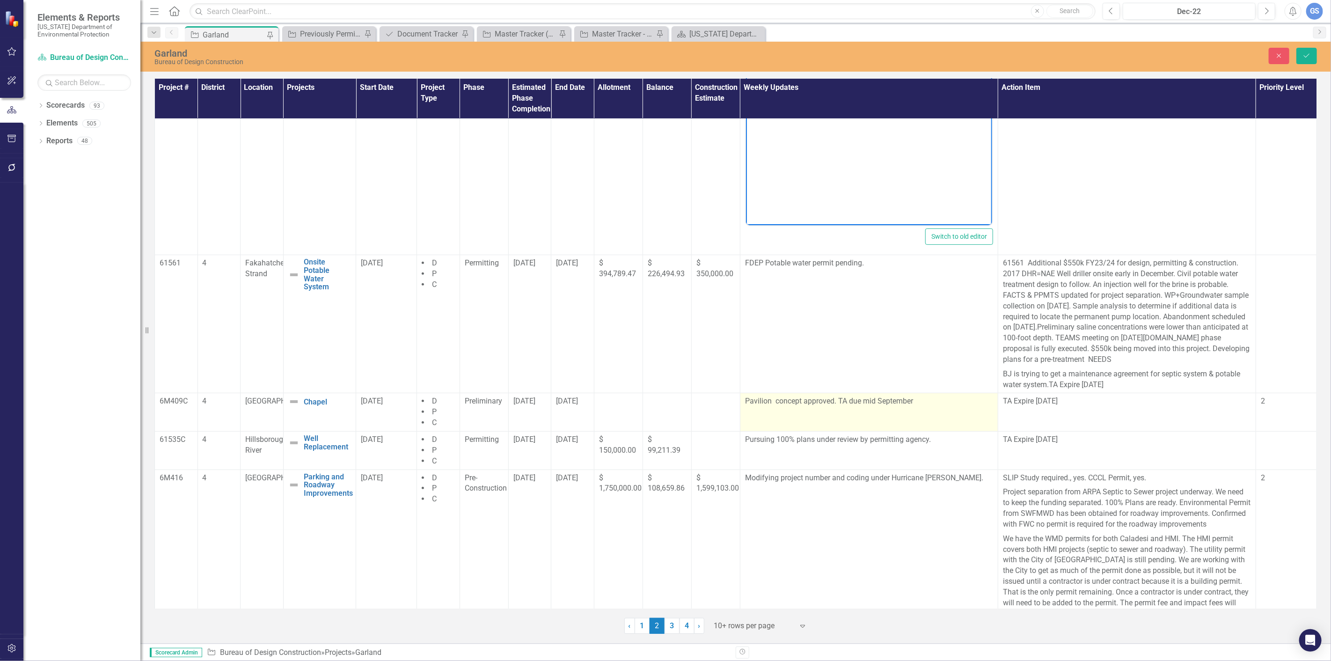
click at [913, 401] on p "Pavilion concept approved. TA due mid September" at bounding box center [869, 402] width 248 height 13
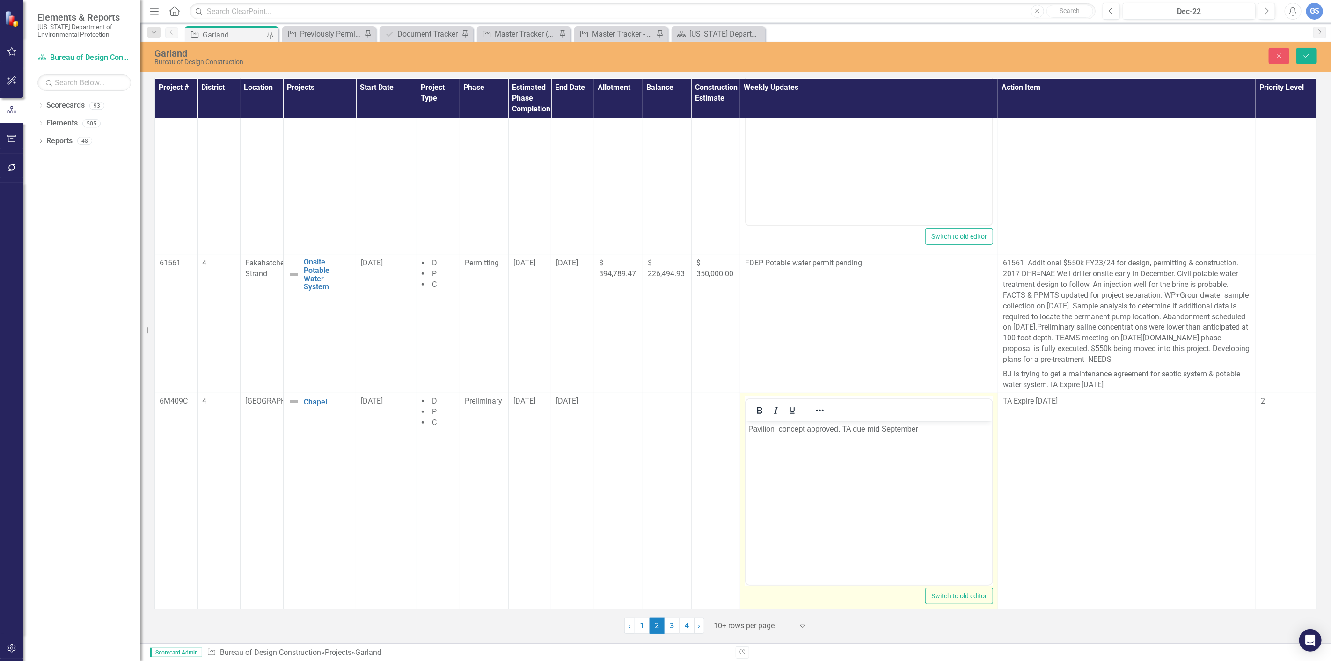
scroll to position [0, 0]
click at [917, 429] on p "Pavilion concept approved. TA due mid September" at bounding box center [868, 428] width 241 height 11
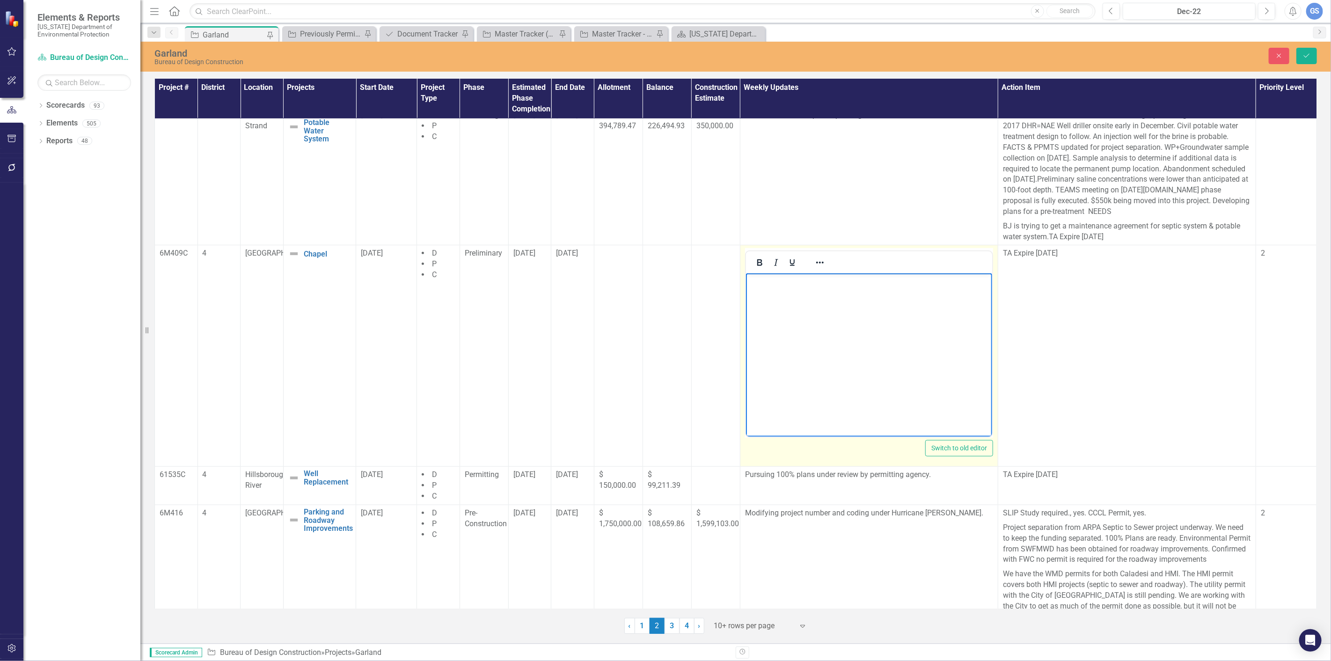
scroll to position [364, 0]
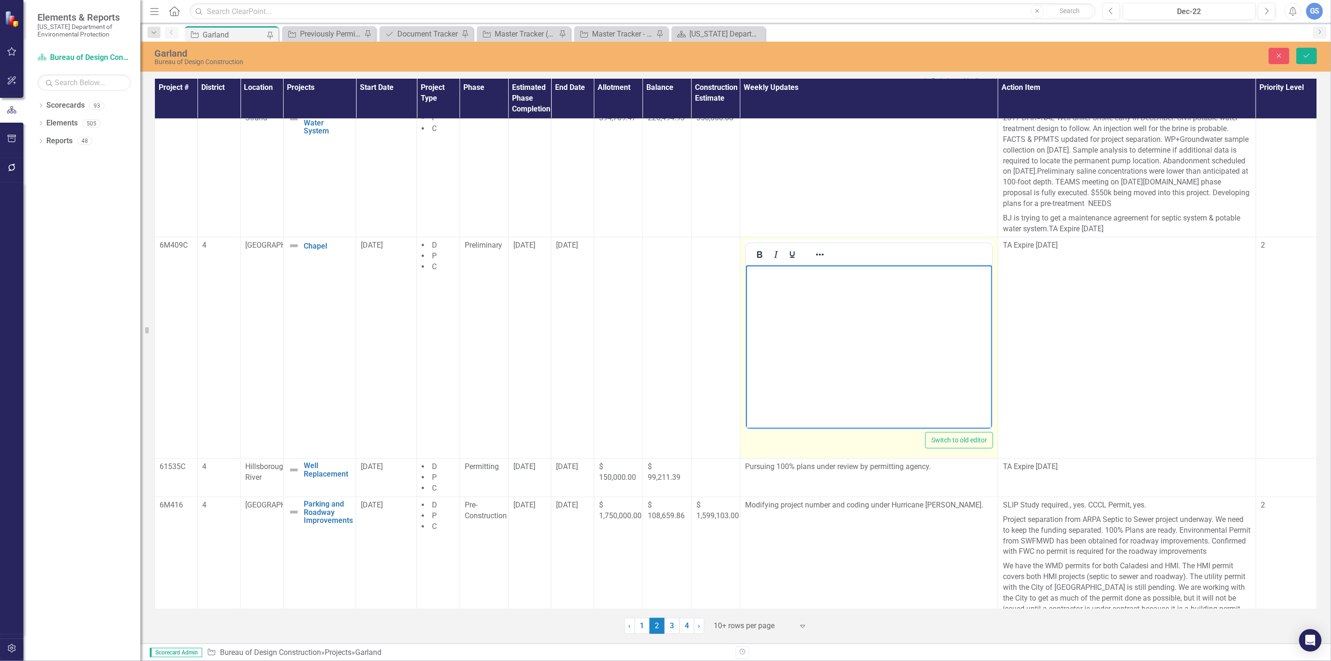
click at [757, 274] on p "Rich Text Area. Press ALT-0 for help." at bounding box center [868, 273] width 241 height 11
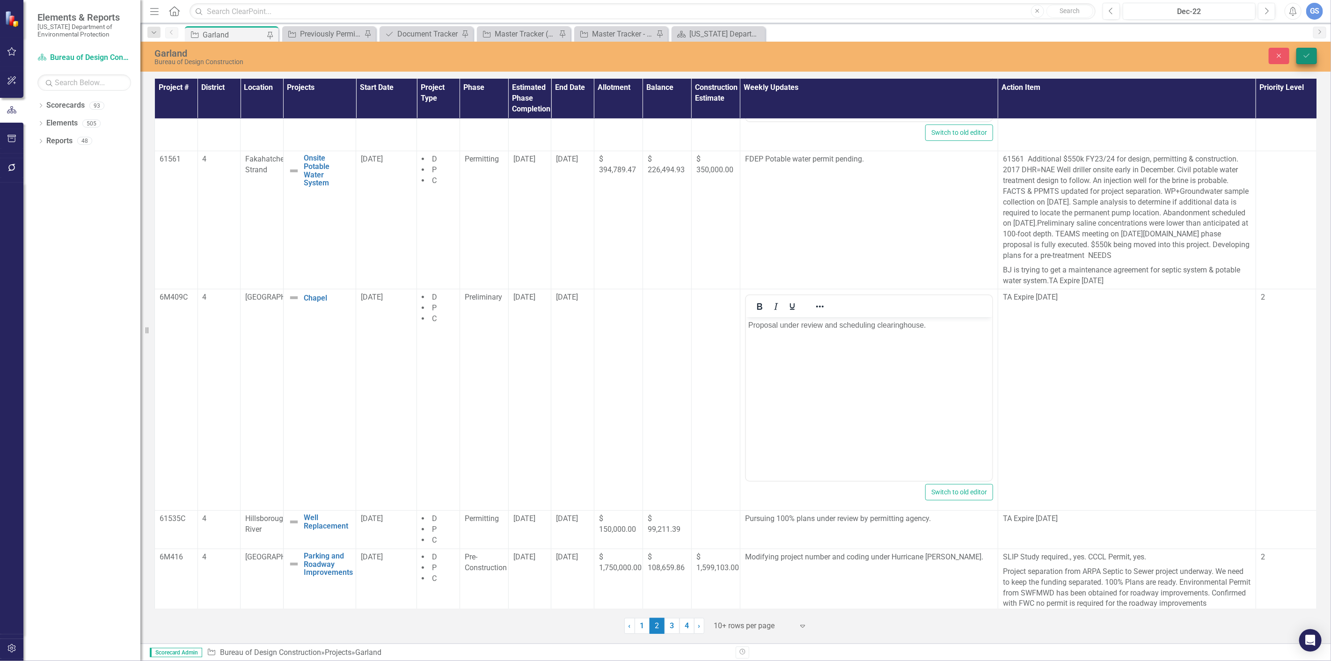
click at [1310, 54] on icon "Save" at bounding box center [1306, 55] width 8 height 7
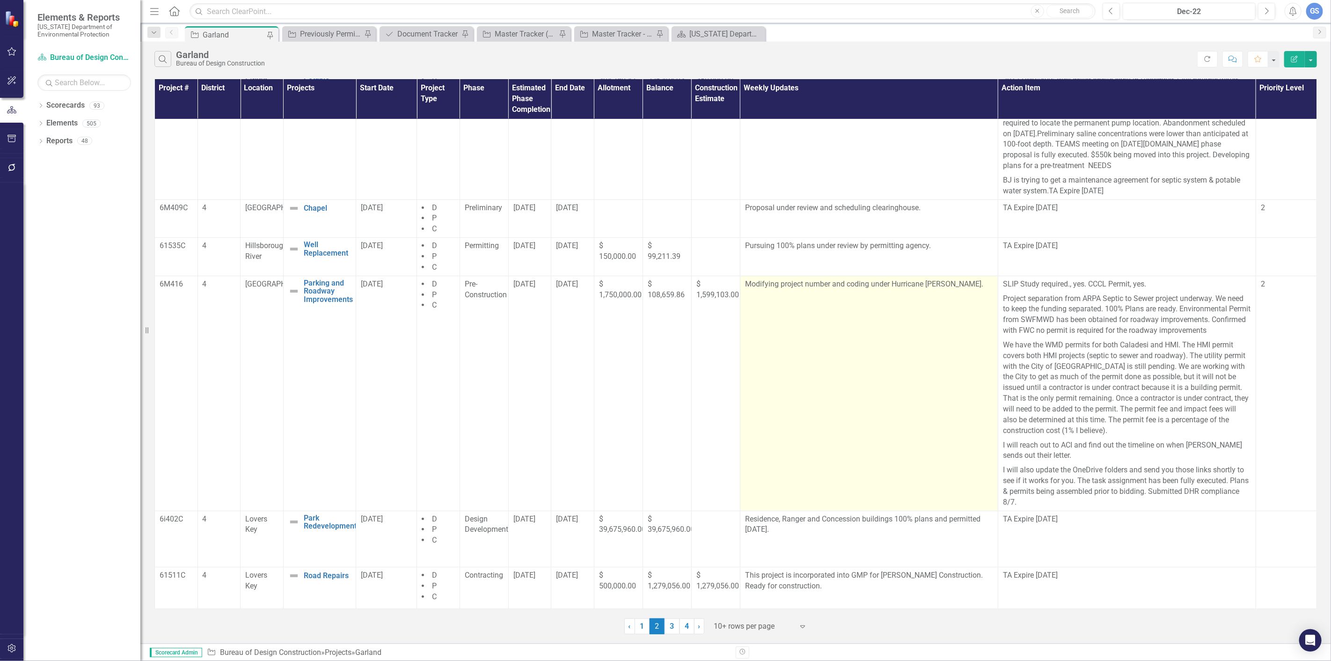
scroll to position [219, 0]
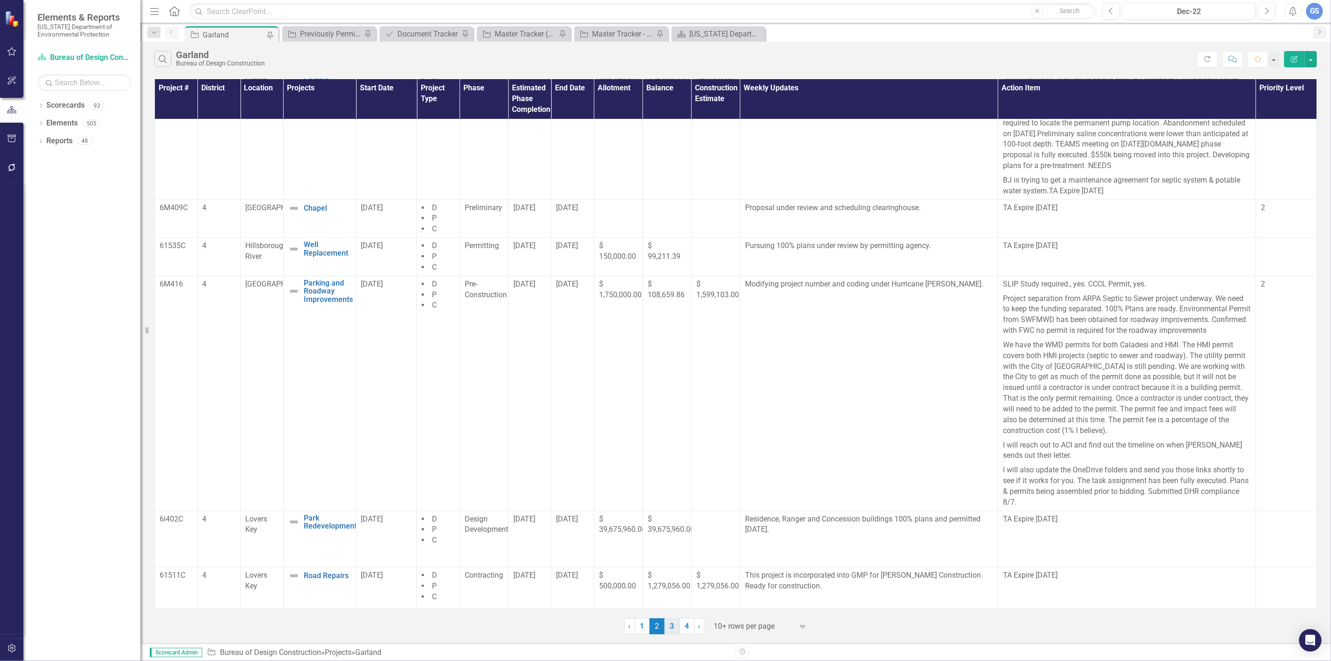
click at [671, 625] on link "3" at bounding box center [671, 626] width 15 height 16
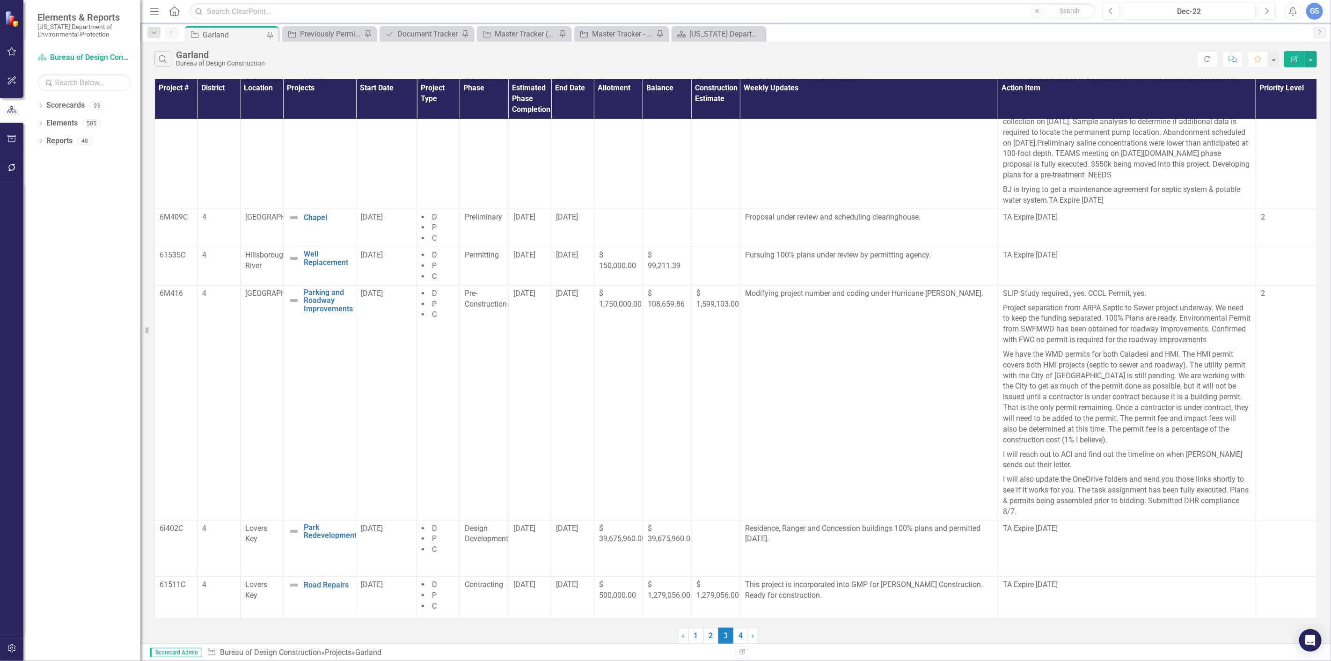
scroll to position [0, 0]
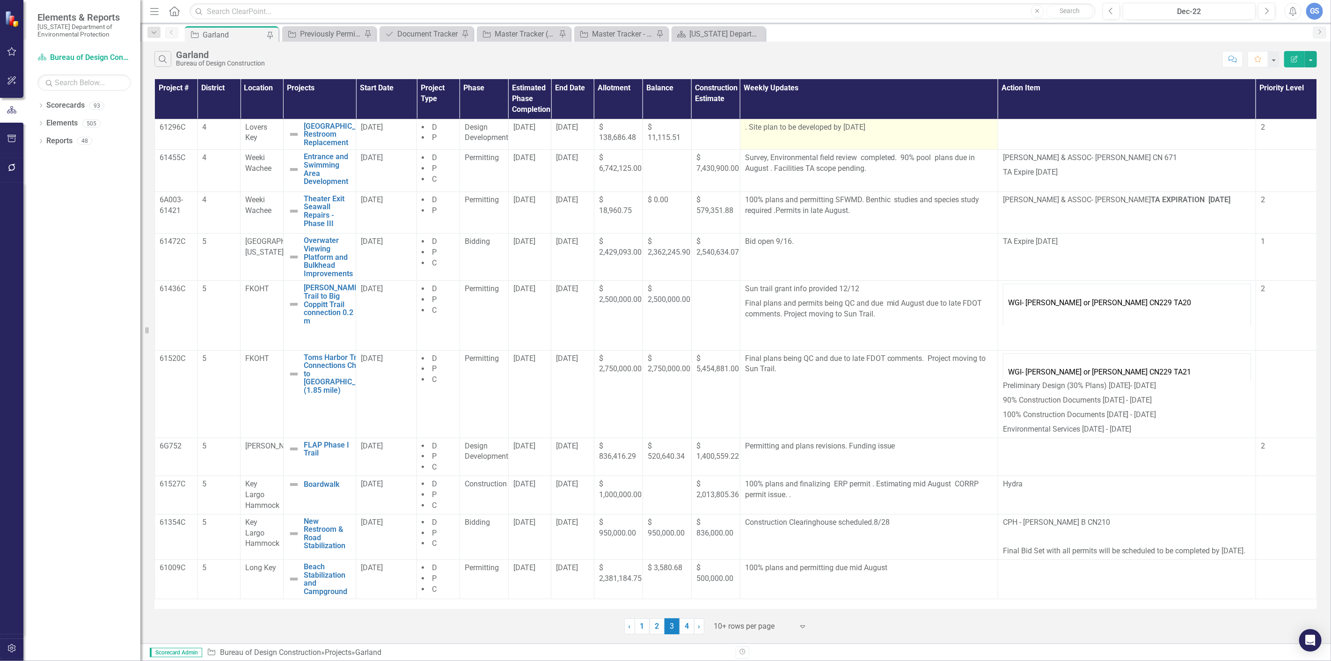
click at [878, 128] on p ". Site plan to be developed by [DATE]" at bounding box center [869, 127] width 248 height 11
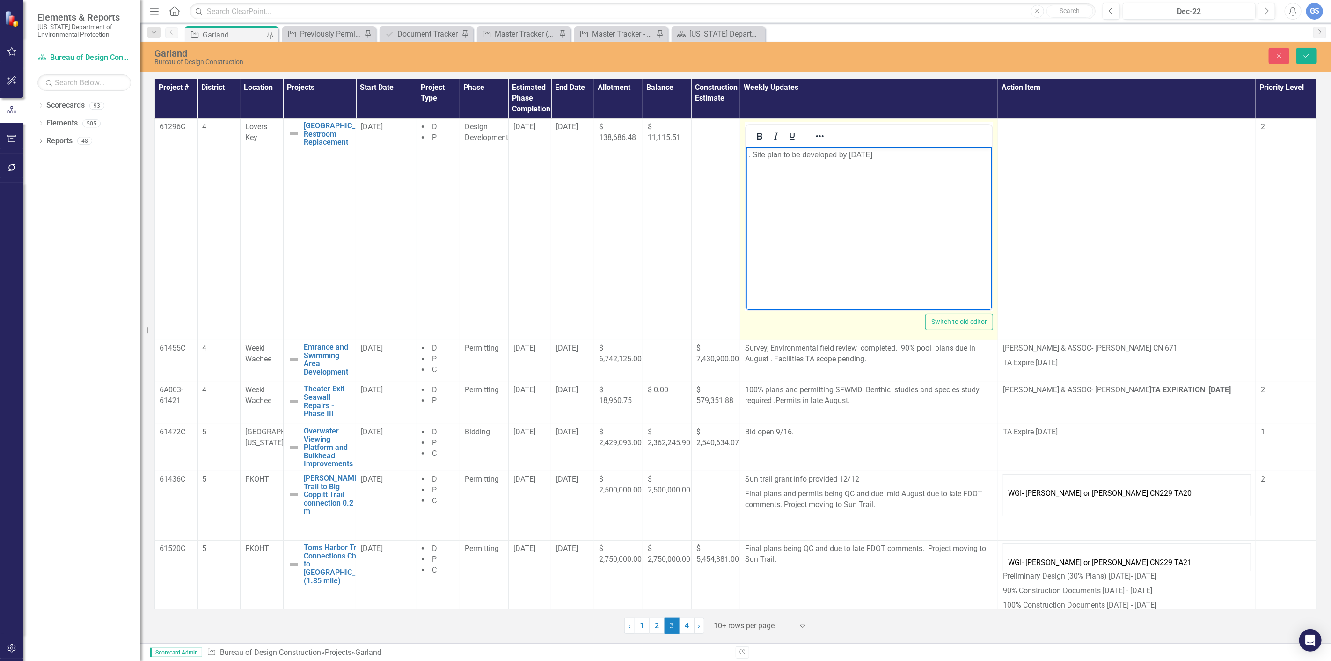
click at [881, 153] on p ". Site plan to be developed by [DATE]" at bounding box center [868, 154] width 241 height 11
click at [1306, 54] on icon "Save" at bounding box center [1306, 55] width 8 height 7
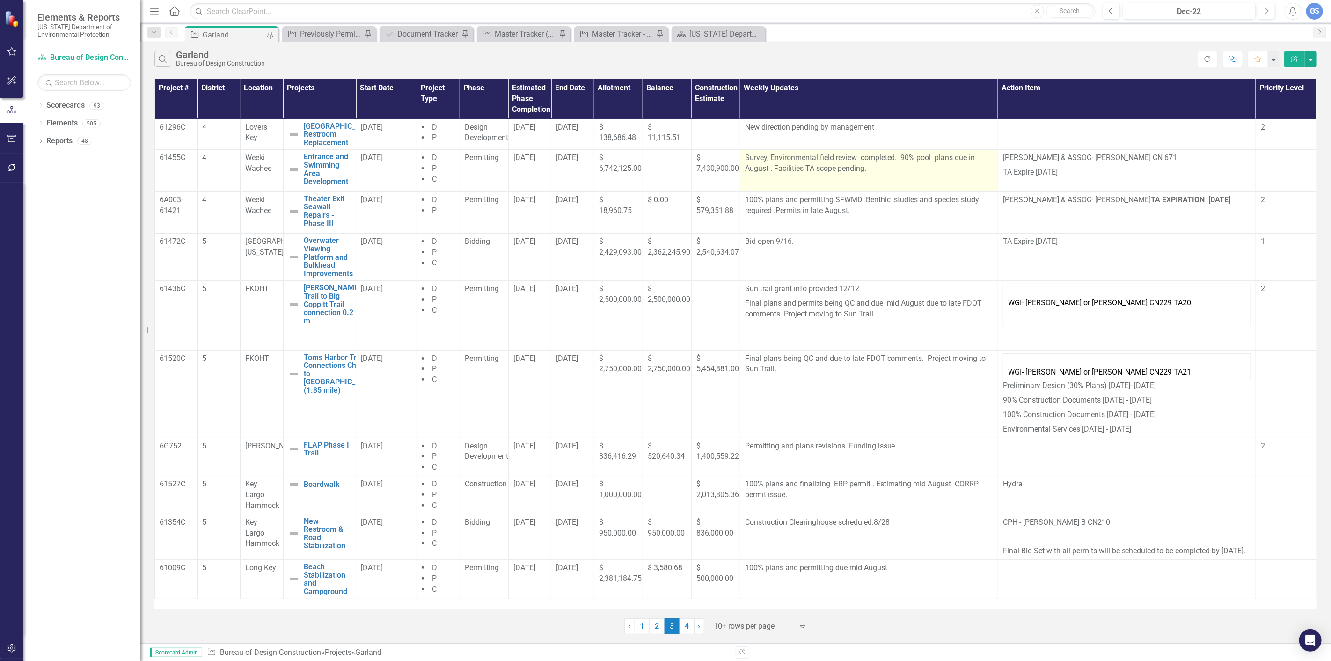
click at [764, 166] on p "Survey, Environmental field review completed. 90% pool plans due in August . Fa…" at bounding box center [869, 164] width 248 height 23
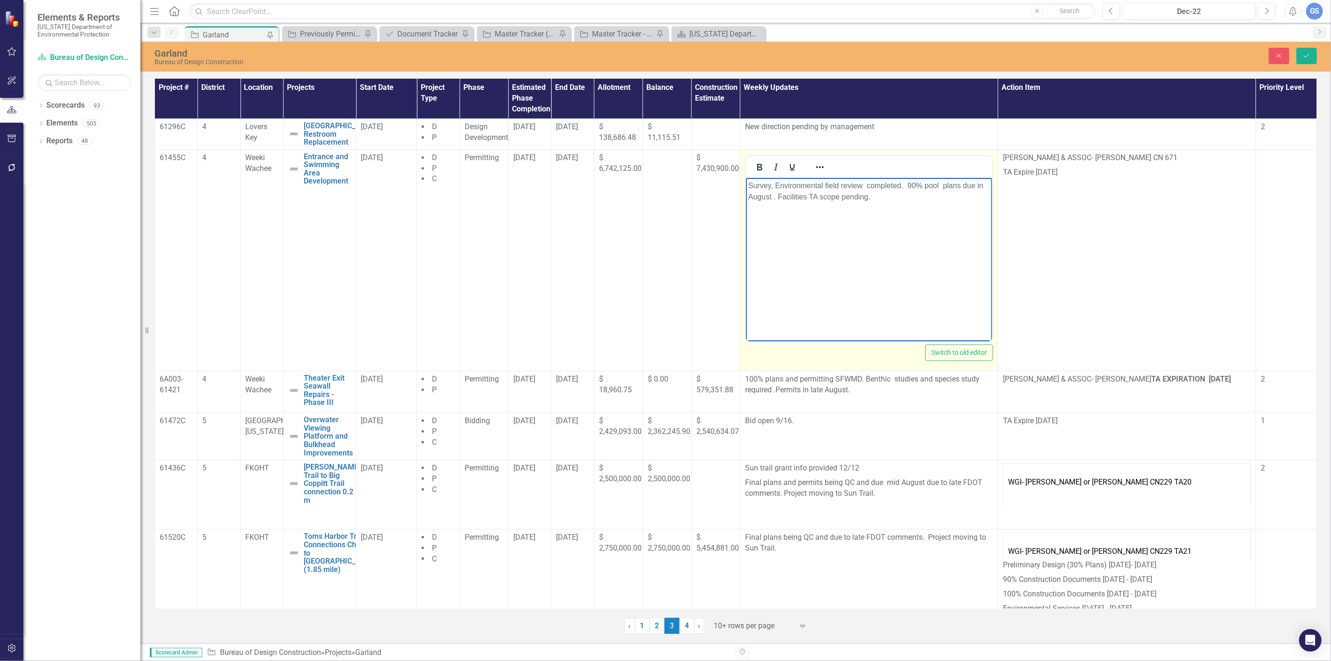
click at [770, 197] on p "Survey, Environmental field review completed. 90% pool plans due in August . Fa…" at bounding box center [868, 191] width 241 height 22
click at [959, 185] on p "Survey, Environmental field review completed. 90% pool plansin September . Faci…" at bounding box center [868, 191] width 241 height 22
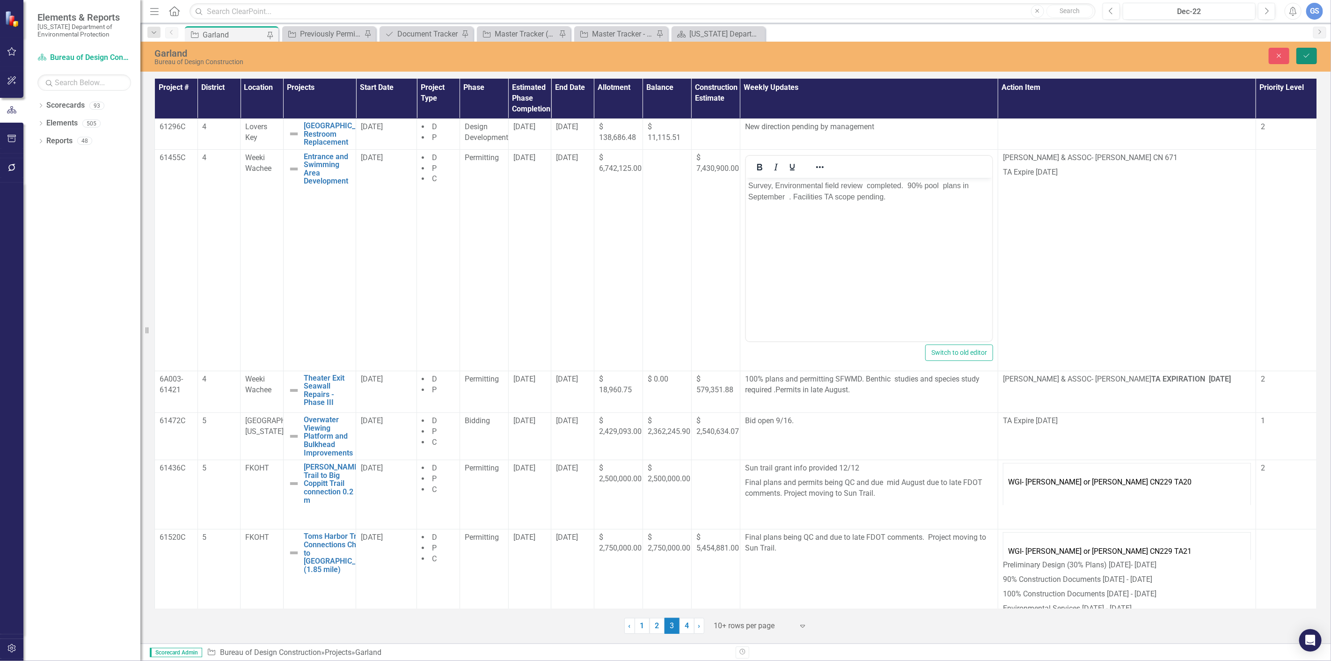
click at [1313, 51] on button "Save" at bounding box center [1306, 56] width 21 height 16
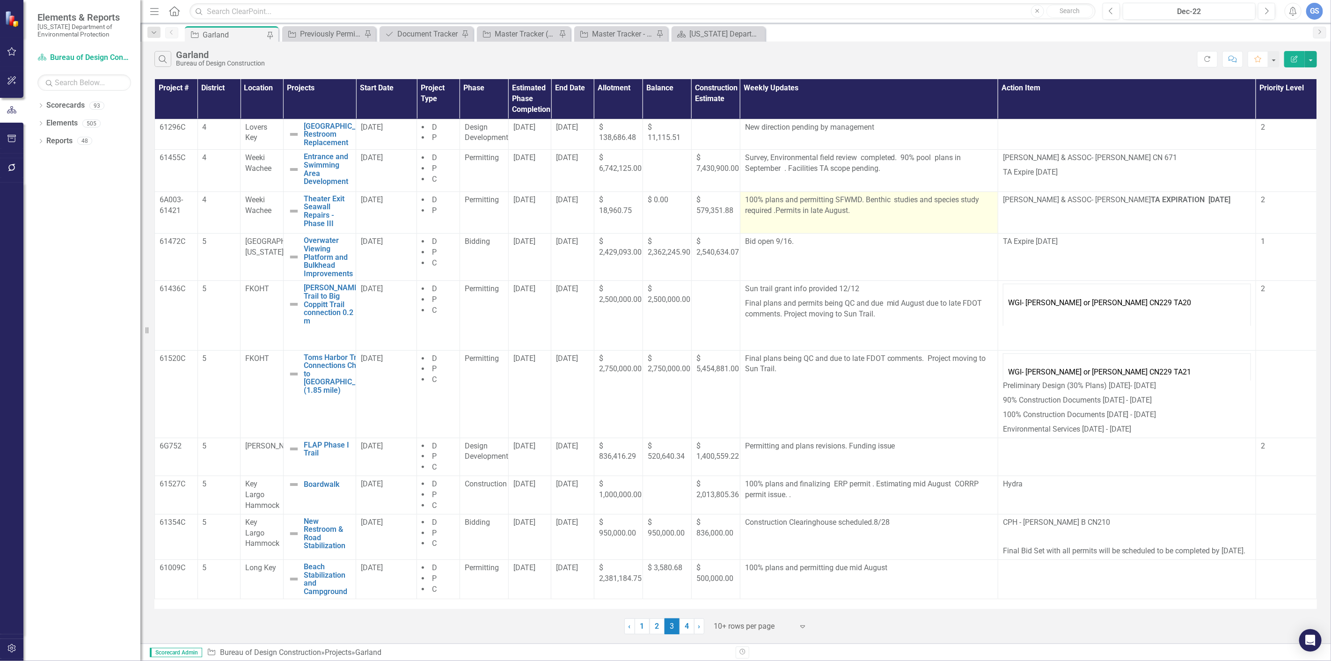
click at [844, 211] on p "100% plans and permitting SFWMD. Benthic studies and species study required .Pe…" at bounding box center [869, 206] width 248 height 23
click at [823, 211] on p "100% plans and permitting SFWMD. Benthic studies and species study required .Pe…" at bounding box center [869, 206] width 248 height 23
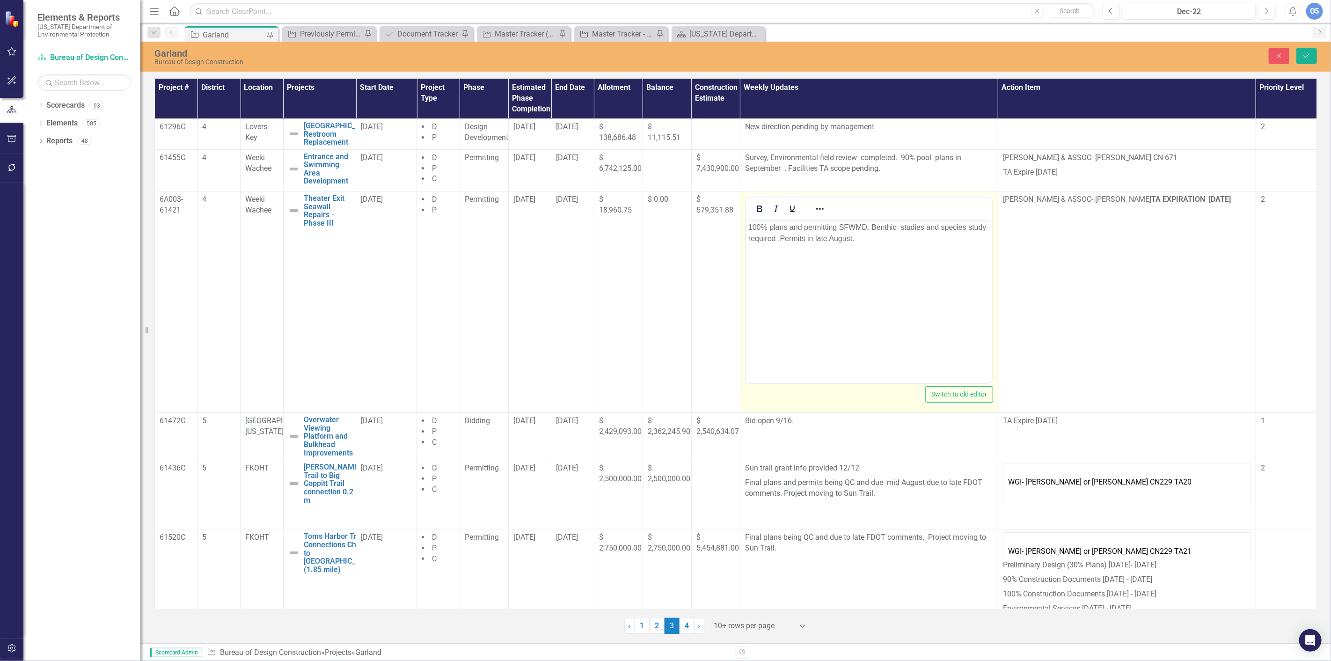
click at [826, 236] on p "100% plans and permitting SFWMD. Benthic studies and species study required .Pe…" at bounding box center [868, 233] width 241 height 22
click at [842, 238] on p "100% plans and permitting SFWMD. Benthic studies and species study required .Pe…" at bounding box center [868, 233] width 241 height 22
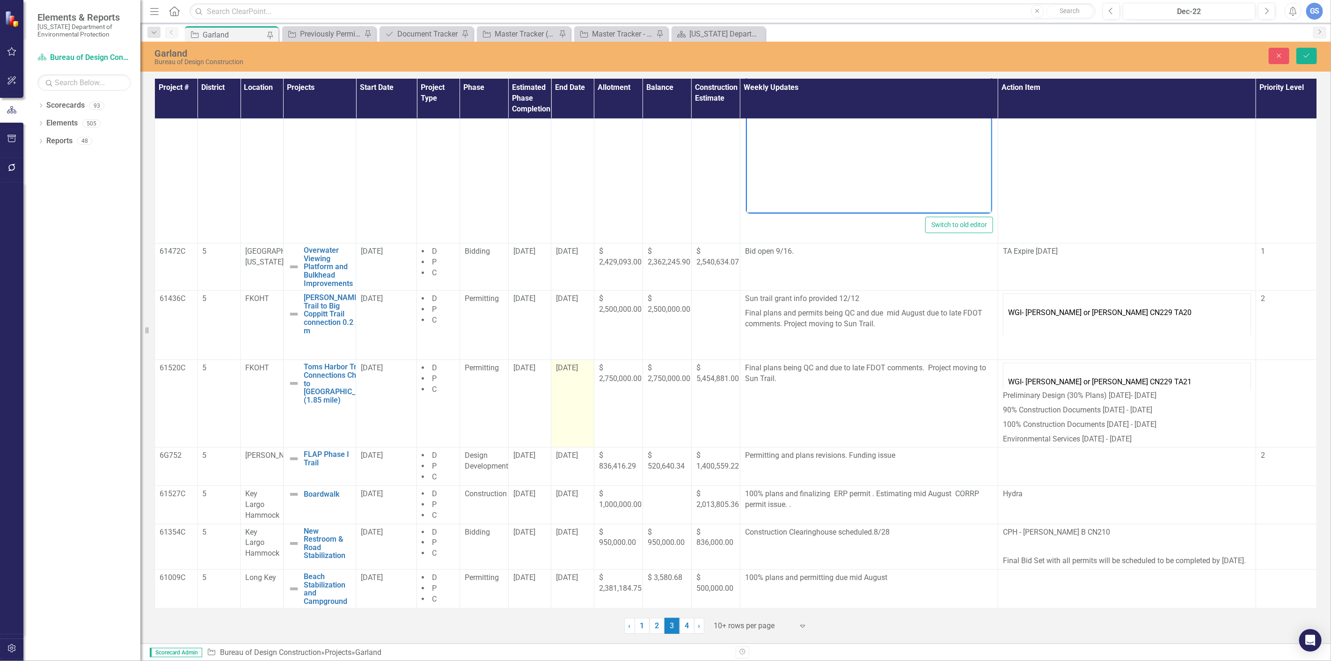
scroll to position [181, 0]
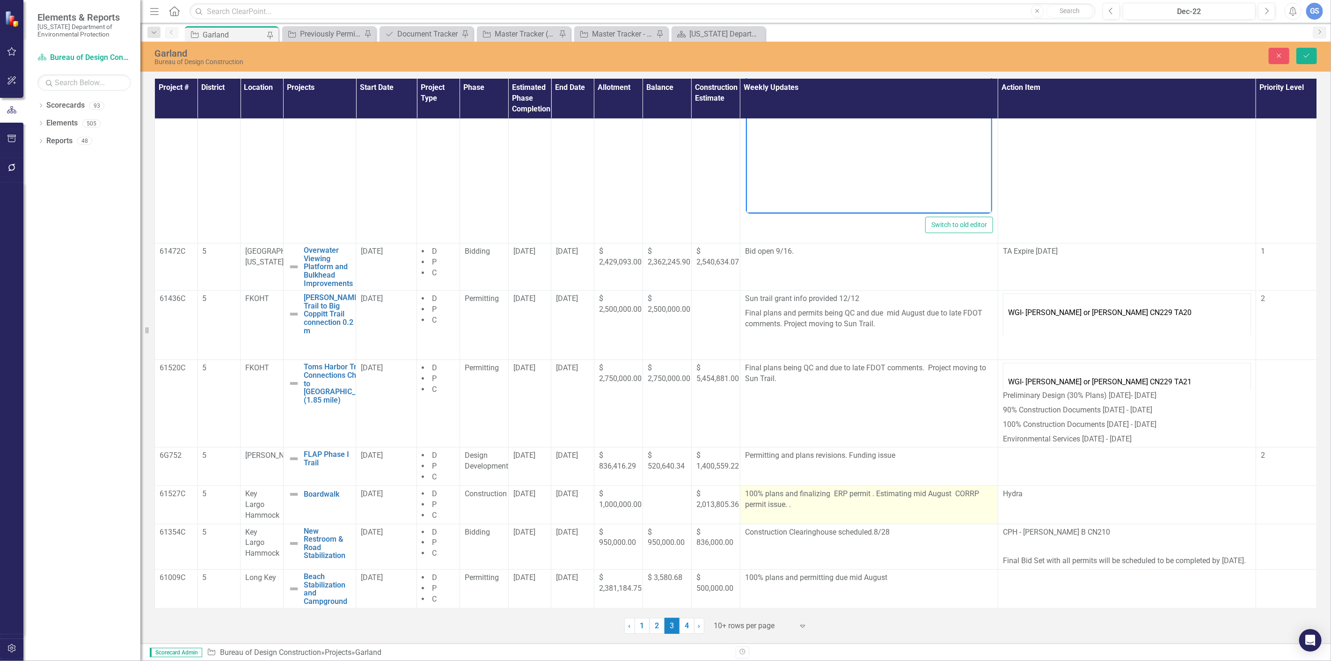
click at [967, 488] on p "100% plans and finalizing ERP permit . Estimating mid August CORRP permit issue…" at bounding box center [869, 499] width 248 height 22
click at [973, 488] on p "100% plans and finalizing ERP permit . Estimating mid August CORRP permit issue…" at bounding box center [869, 499] width 248 height 22
click at [965, 488] on p "100% plans and finalizing ERP permit . Estimating mid August CORRP permit issue…" at bounding box center [869, 499] width 248 height 22
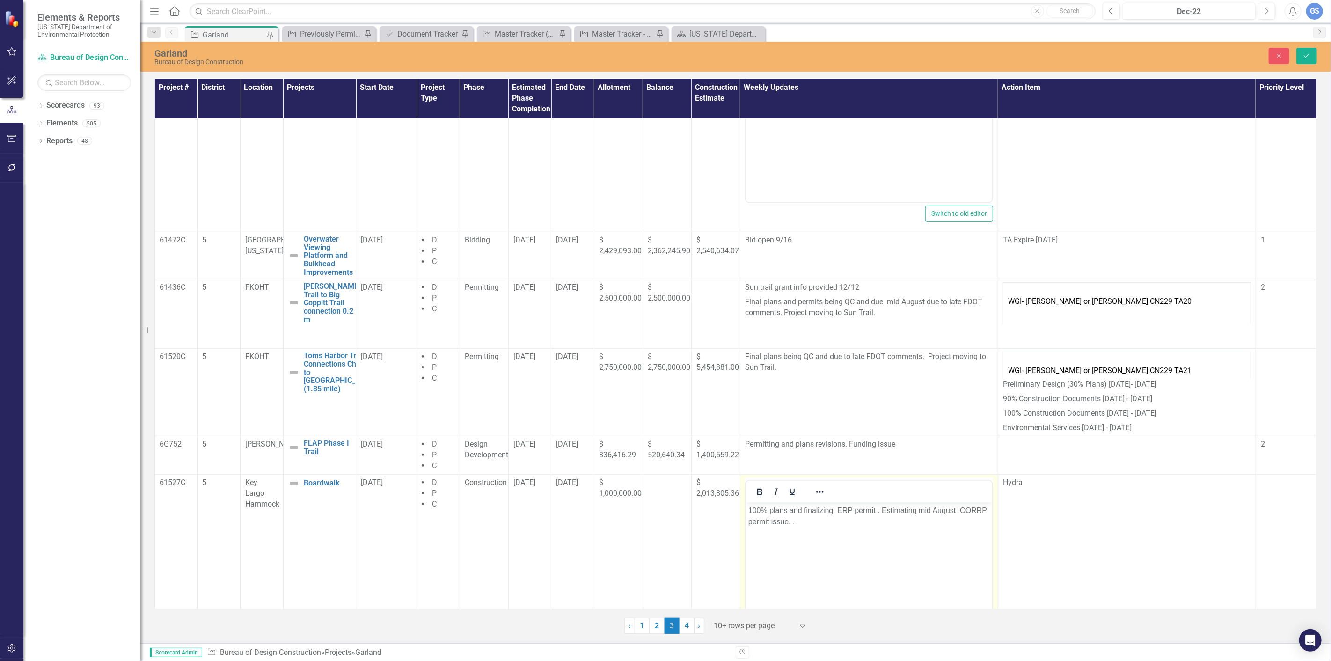
scroll to position [0, 0]
click at [977, 508] on p "100% plans and finalizing ERP permit . Estimating mid August CORRP permit issue…" at bounding box center [868, 515] width 241 height 22
click at [1306, 55] on icon "Save" at bounding box center [1306, 55] width 8 height 7
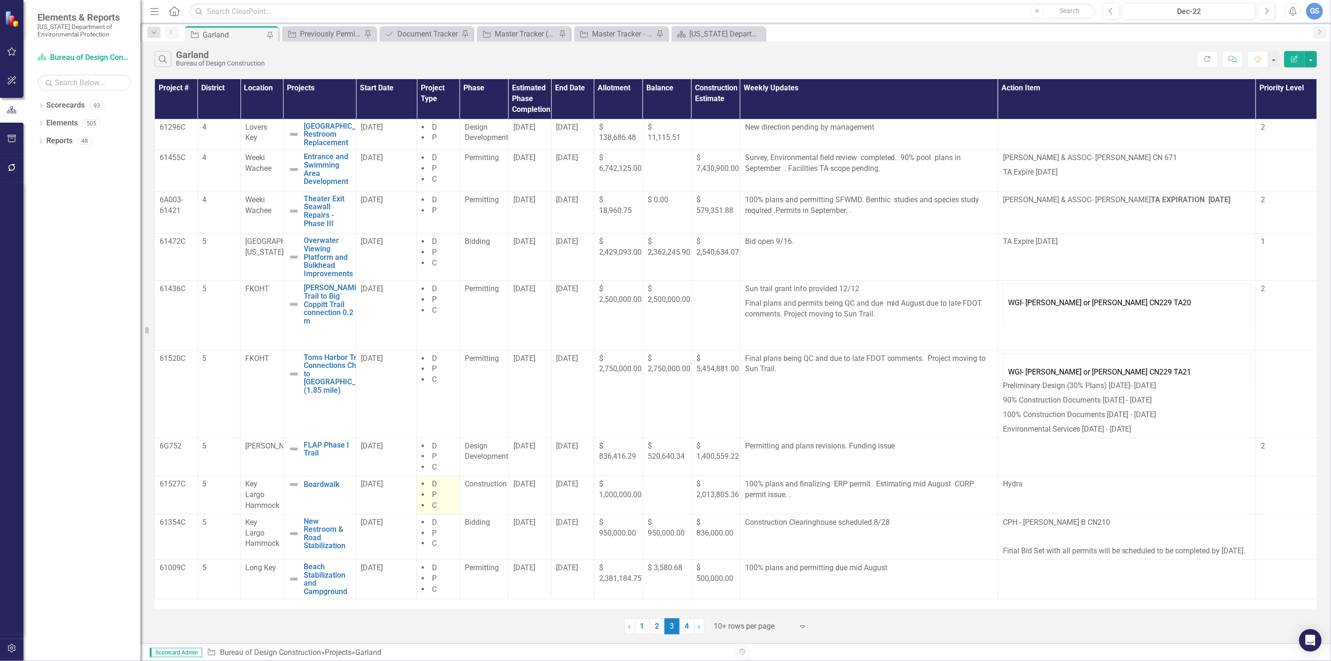
scroll to position [1, 0]
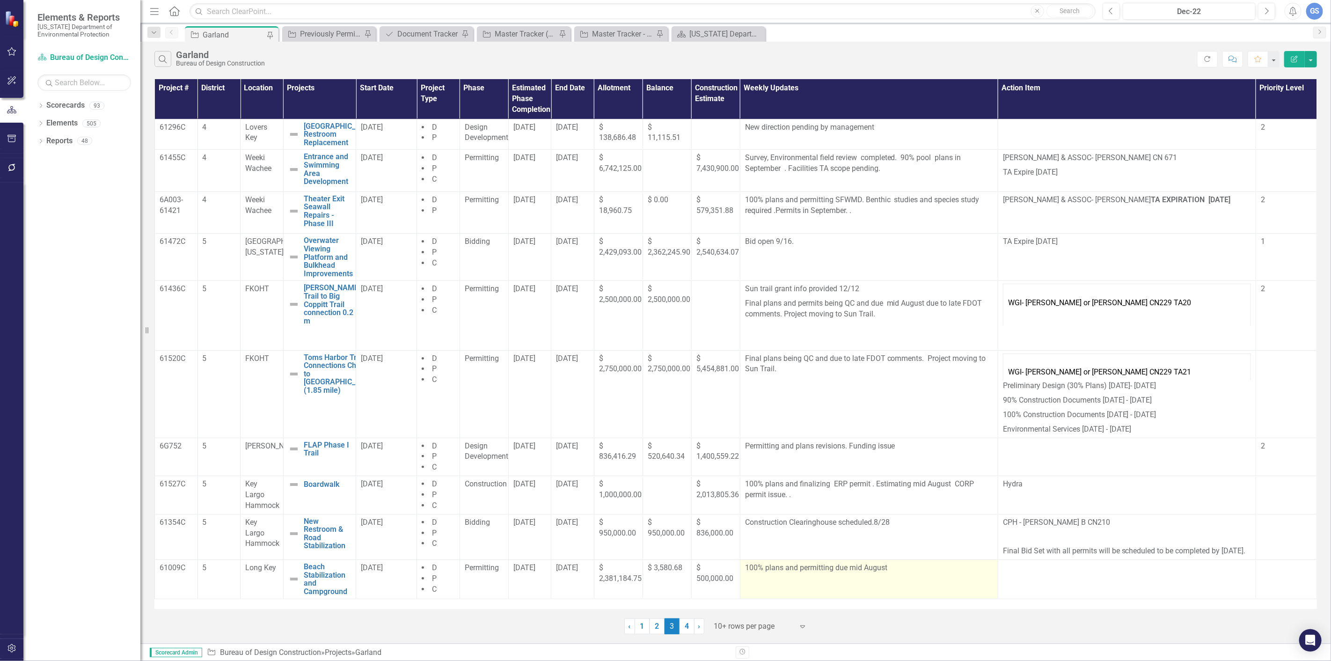
click at [890, 573] on p "100% plans and permitting due mid August" at bounding box center [869, 567] width 248 height 11
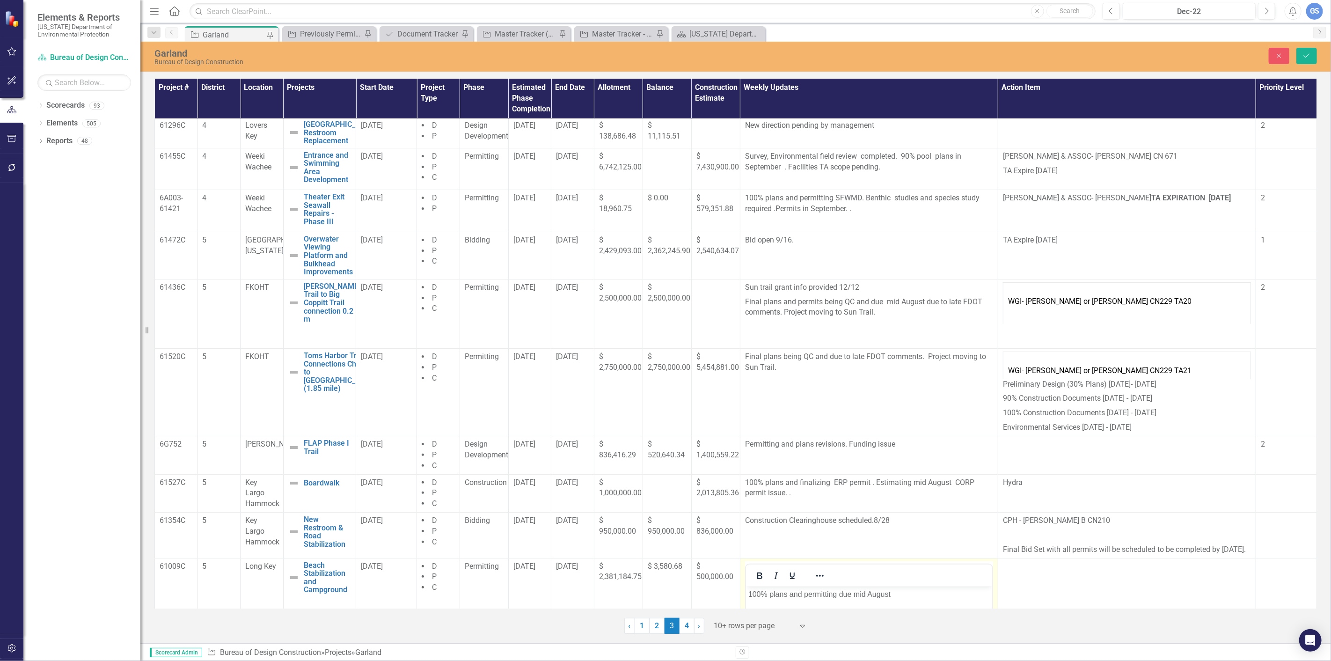
scroll to position [0, 0]
click at [892, 595] on p "100% plans and permitting due mid August" at bounding box center [868, 593] width 241 height 11
click at [803, 593] on p "100% plans and permitting September" at bounding box center [868, 593] width 241 height 11
click at [842, 591] on p "100% plans and [PERSON_NAME] permitting September" at bounding box center [868, 593] width 241 height 11
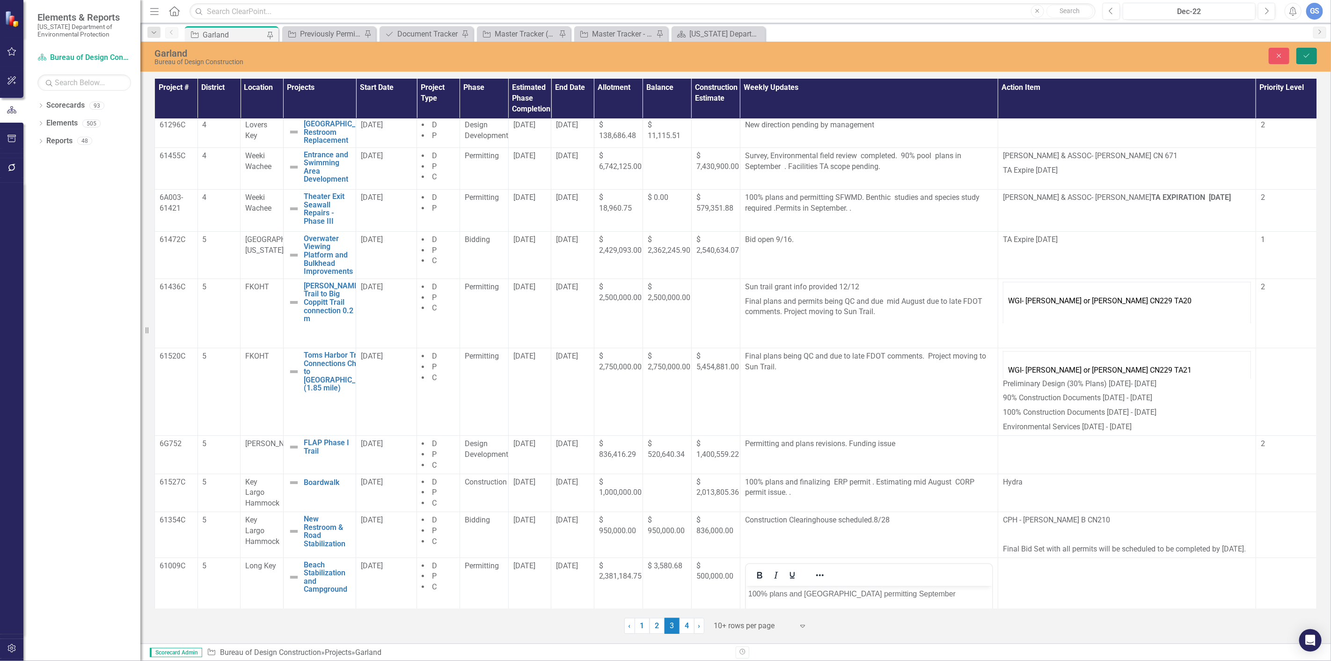
click at [1308, 53] on icon "Save" at bounding box center [1306, 55] width 8 height 7
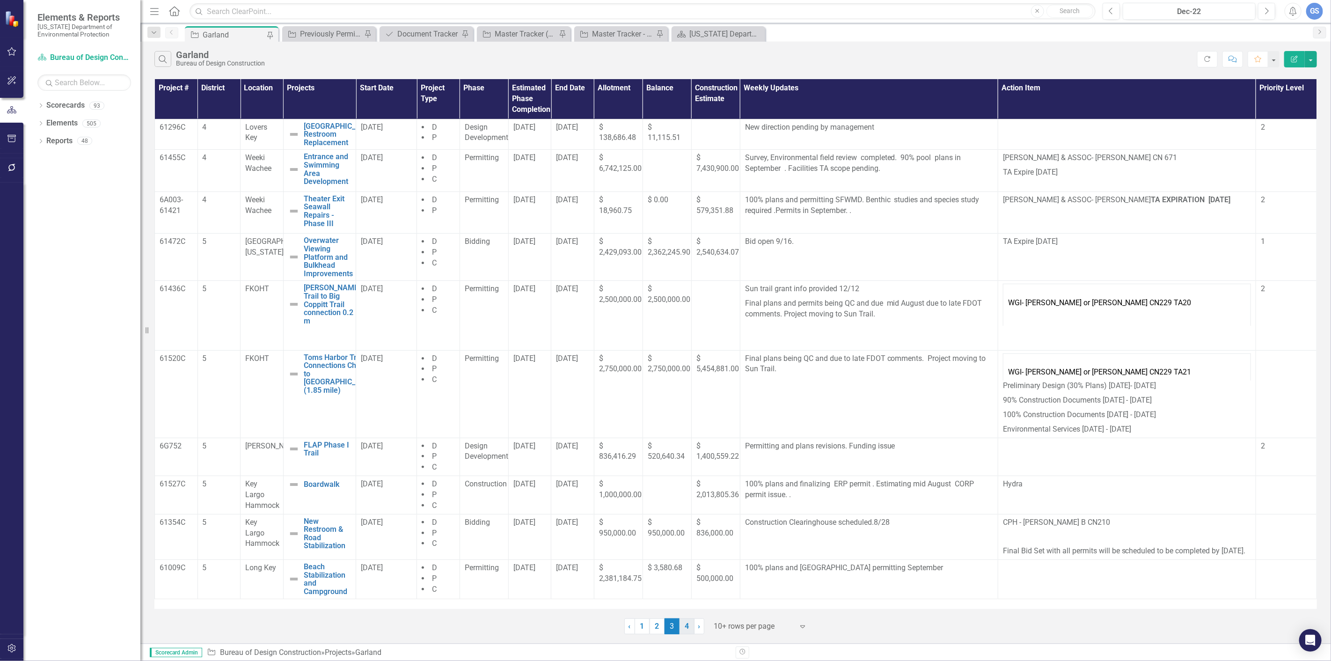
click at [686, 622] on link "4" at bounding box center [686, 626] width 15 height 16
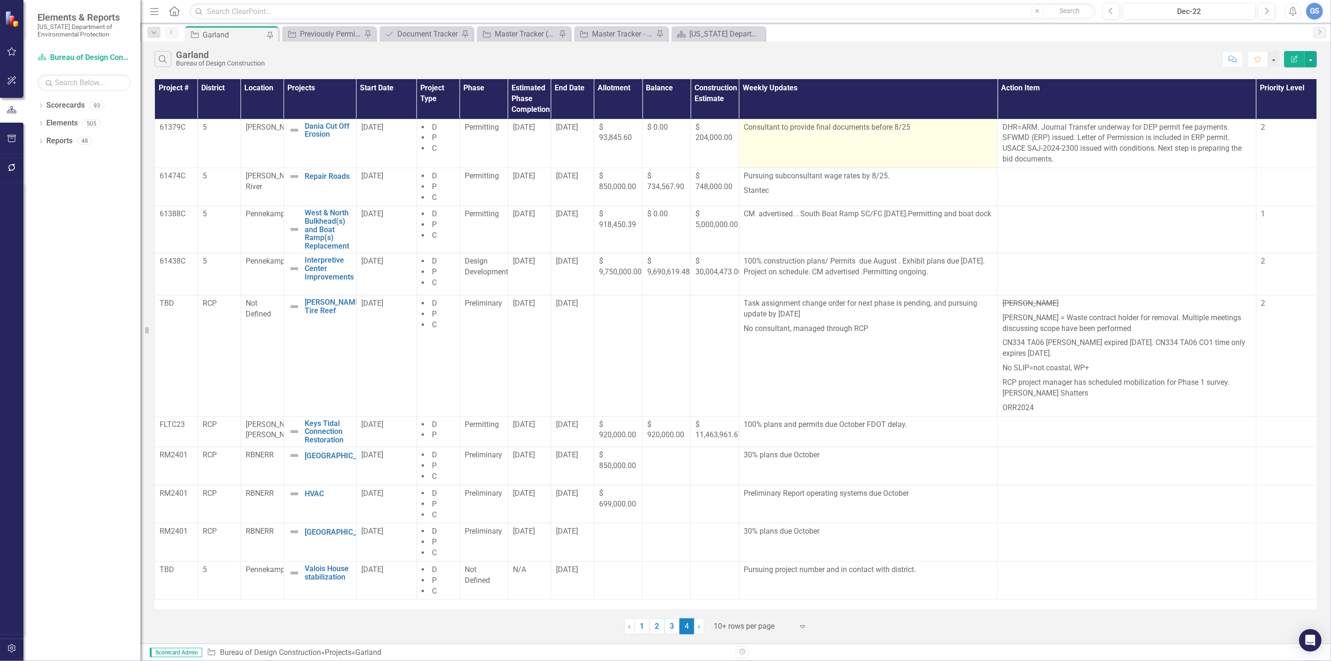
click at [911, 124] on p "Consultant to provide final documents before 8/25" at bounding box center [868, 127] width 249 height 11
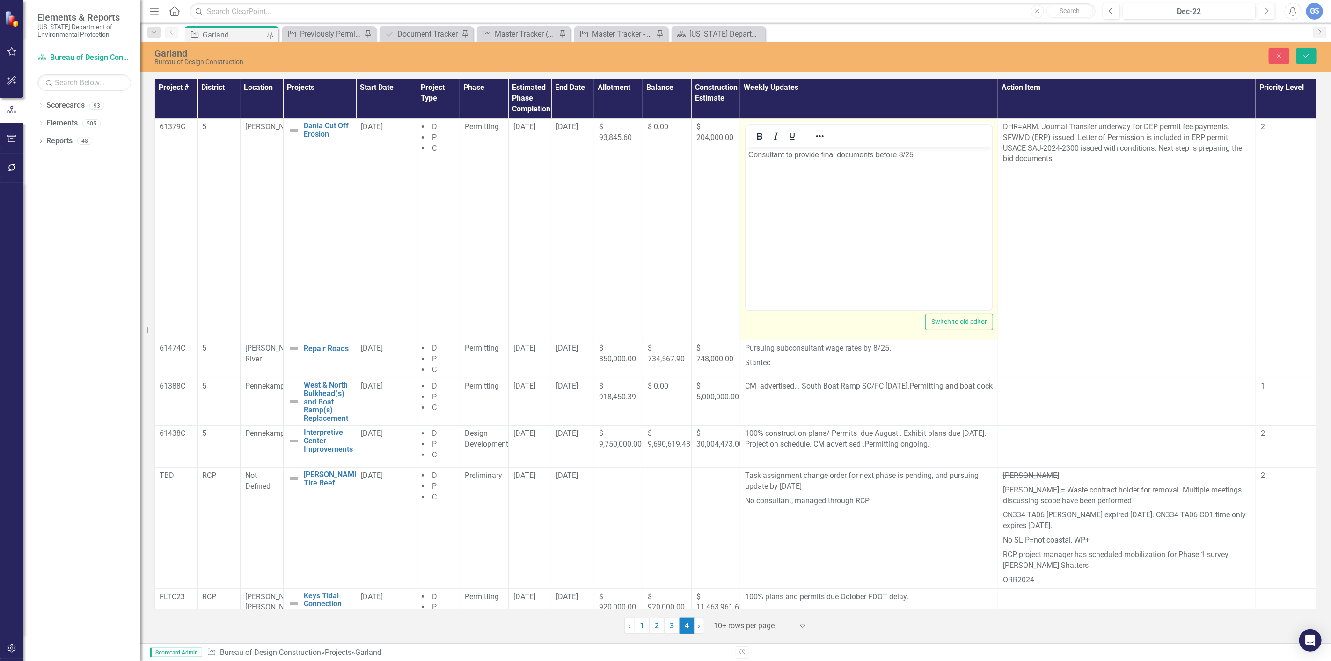
scroll to position [0, 0]
click at [916, 153] on p "Consultant to provide final documents before 8/25" at bounding box center [868, 154] width 241 height 11
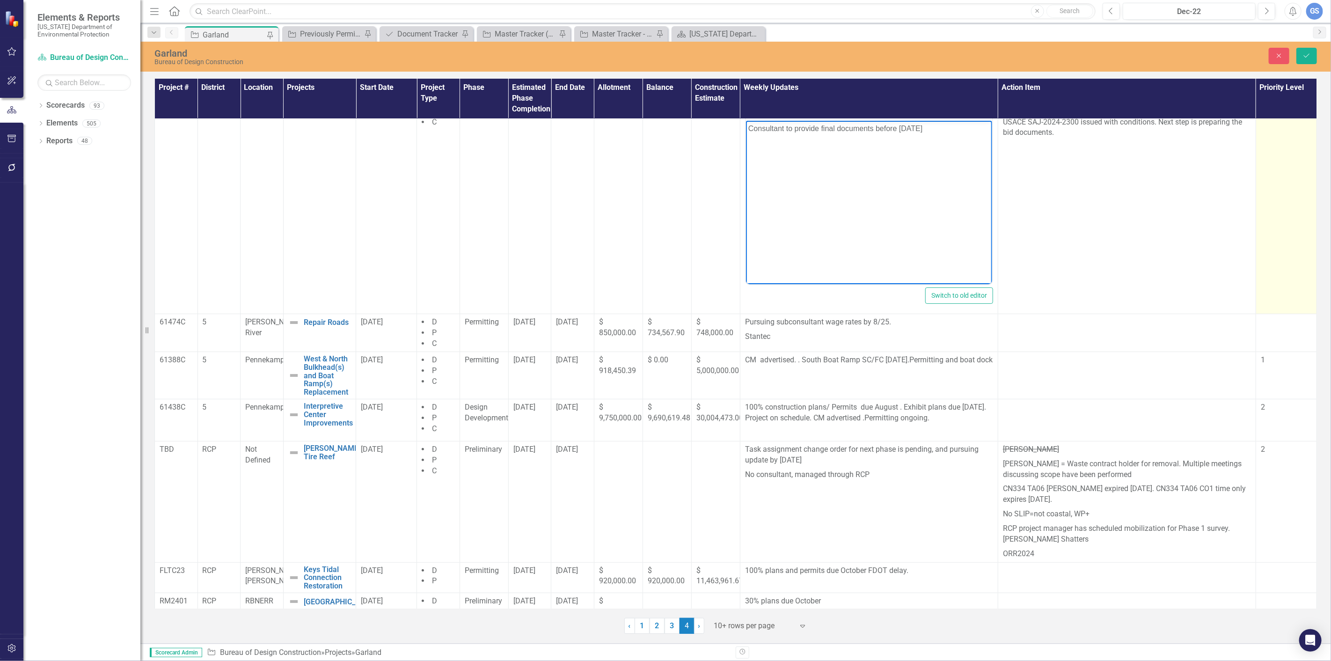
scroll to position [52, 0]
